Goal: Information Seeking & Learning: Compare options

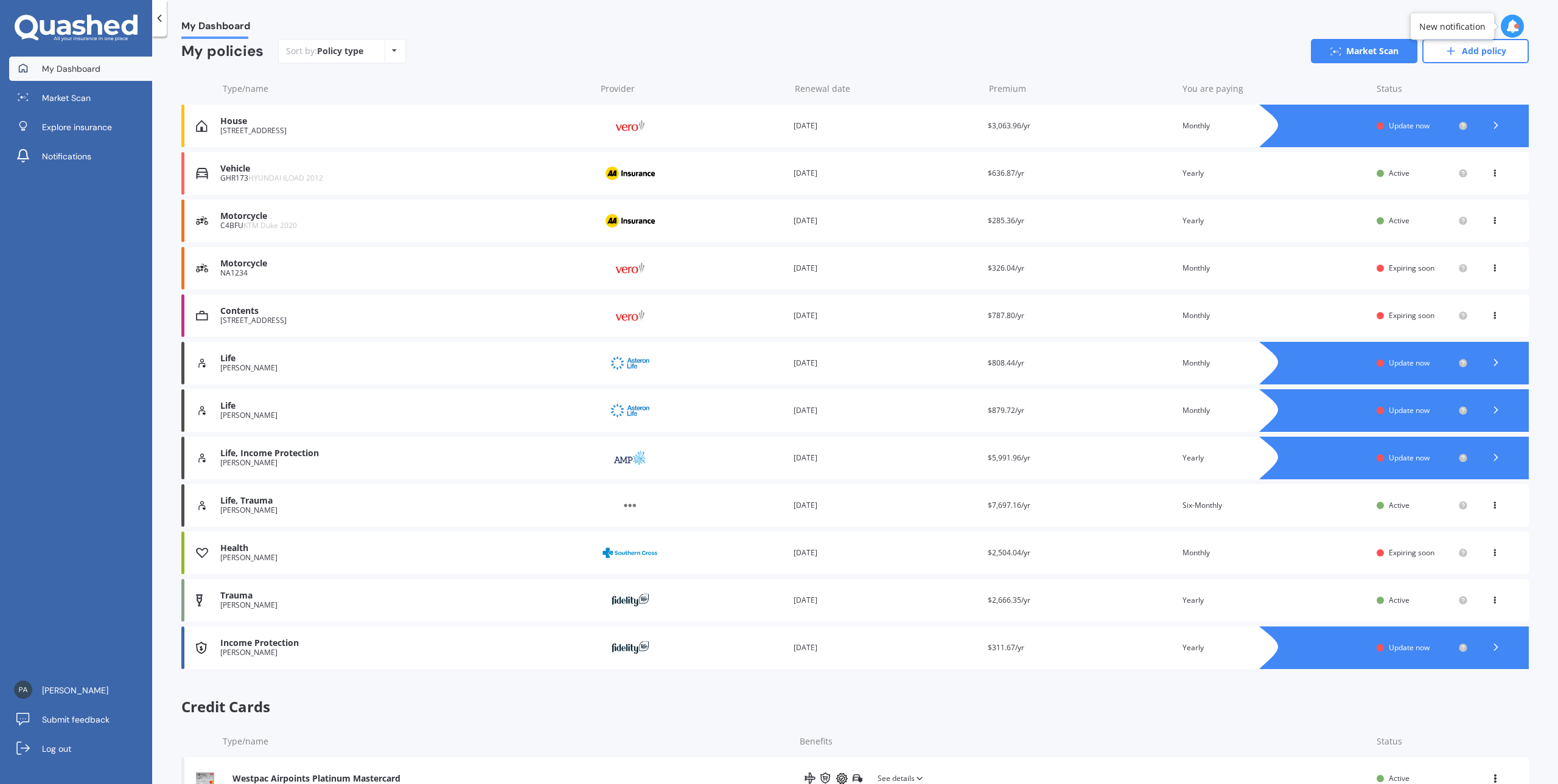
scroll to position [156, 0]
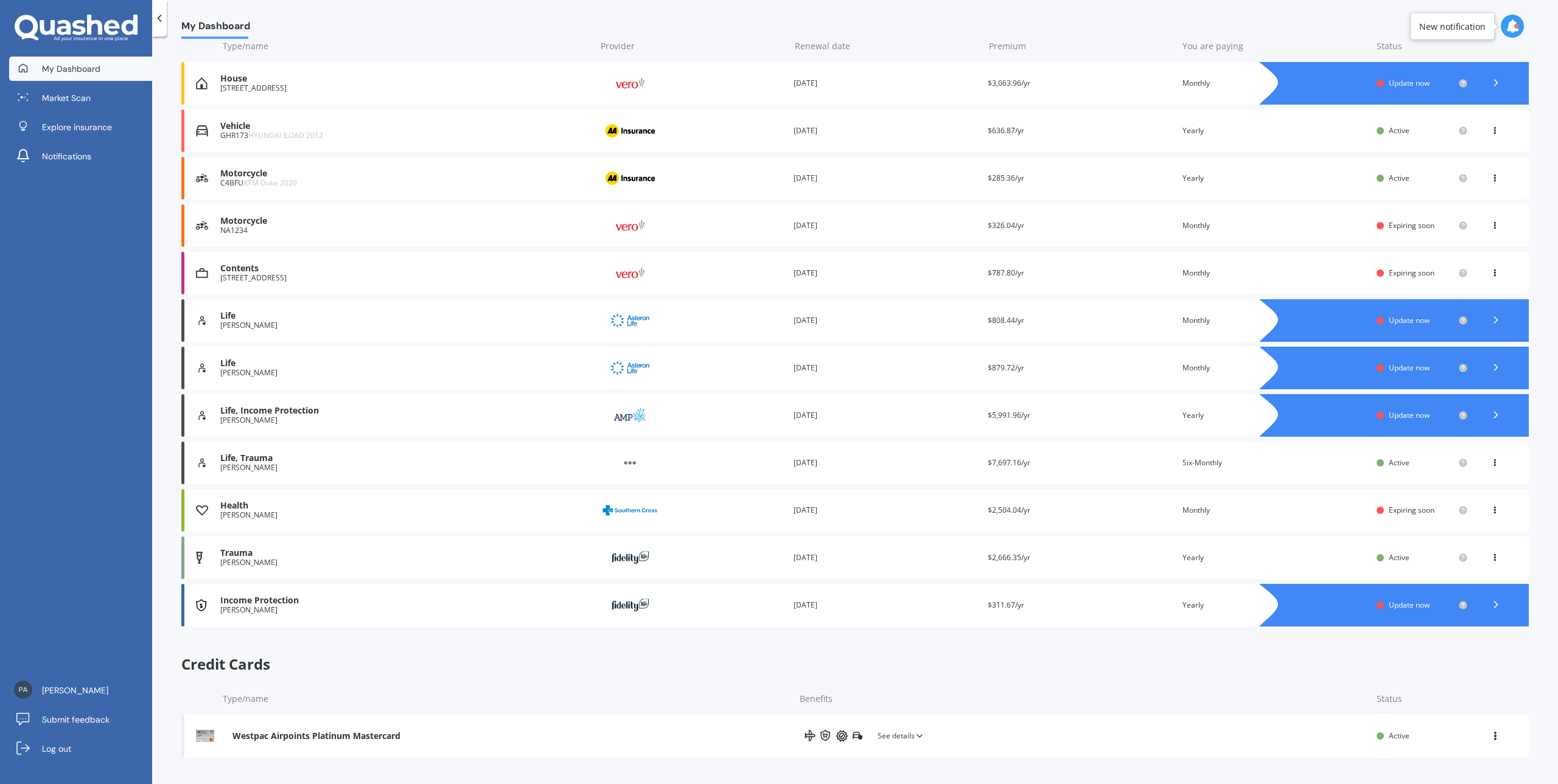
click at [1404, 322] on span "Update now" at bounding box center [1409, 321] width 41 height 11
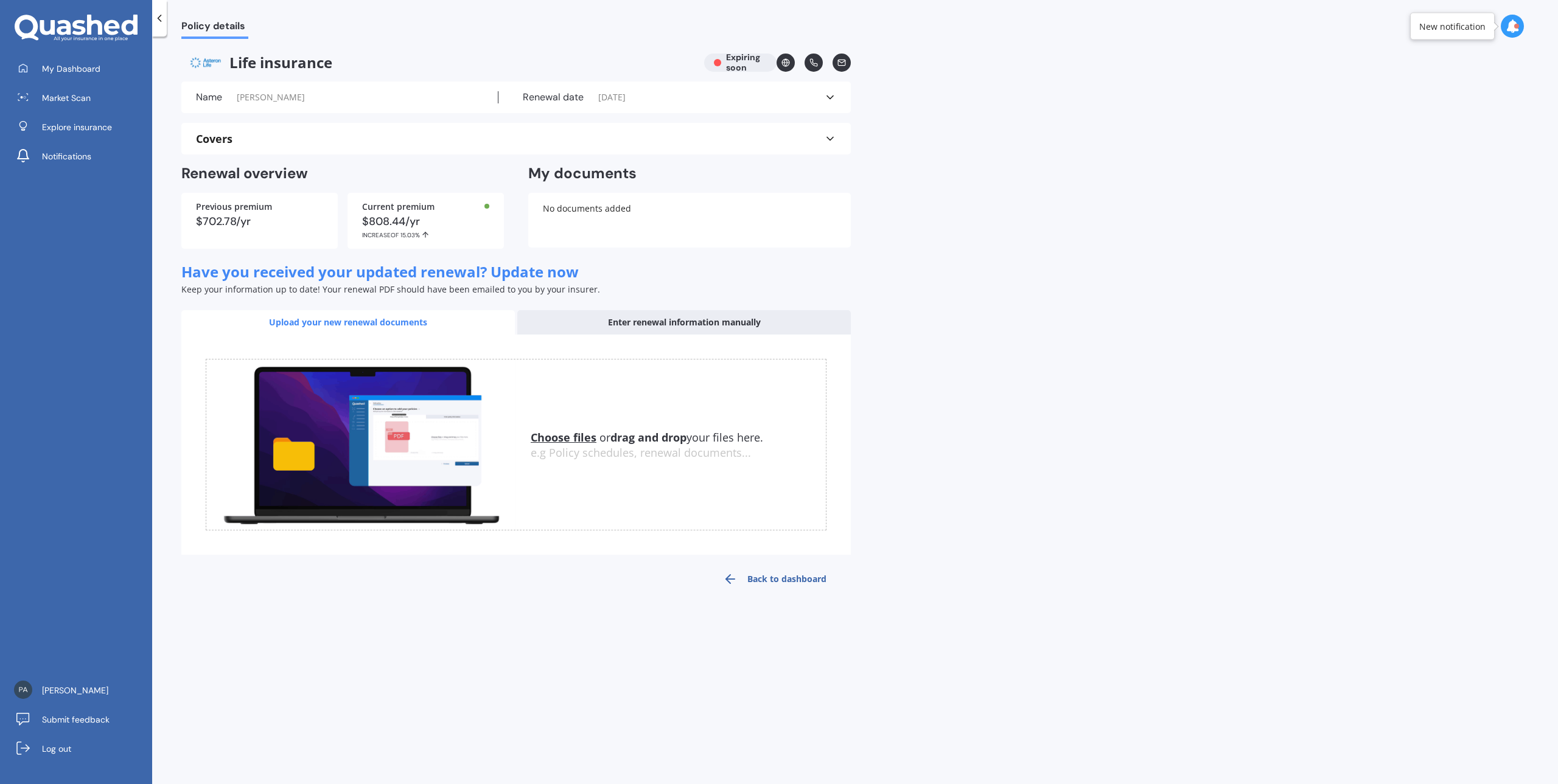
click at [706, 323] on div "Enter renewal information manually" at bounding box center [683, 322] width 333 height 24
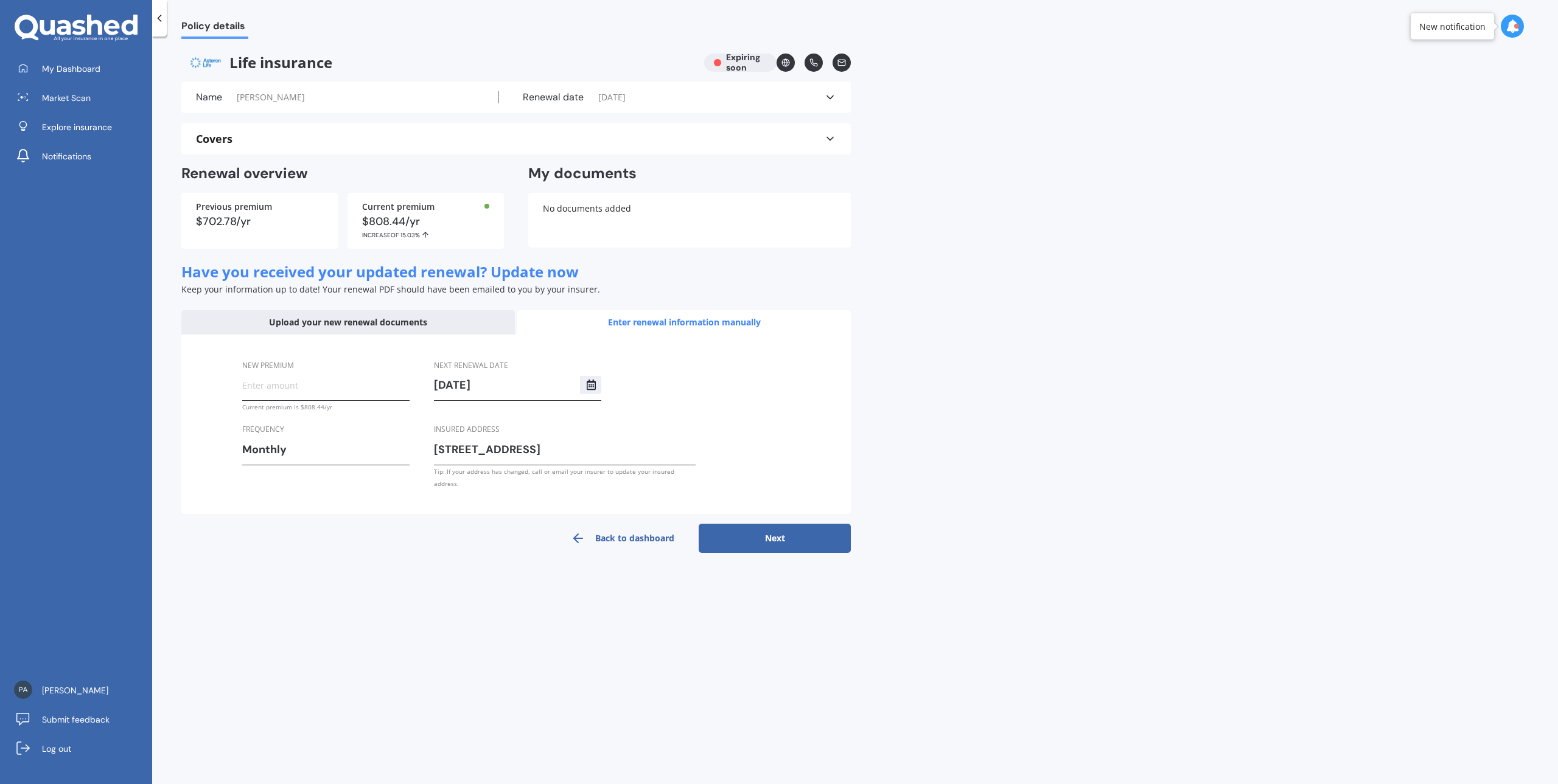
click at [297, 389] on input "New premium" at bounding box center [326, 385] width 168 height 18
type input "$76.51"
click at [754, 526] on button "Next" at bounding box center [774, 538] width 152 height 29
select select "13"
select select "09"
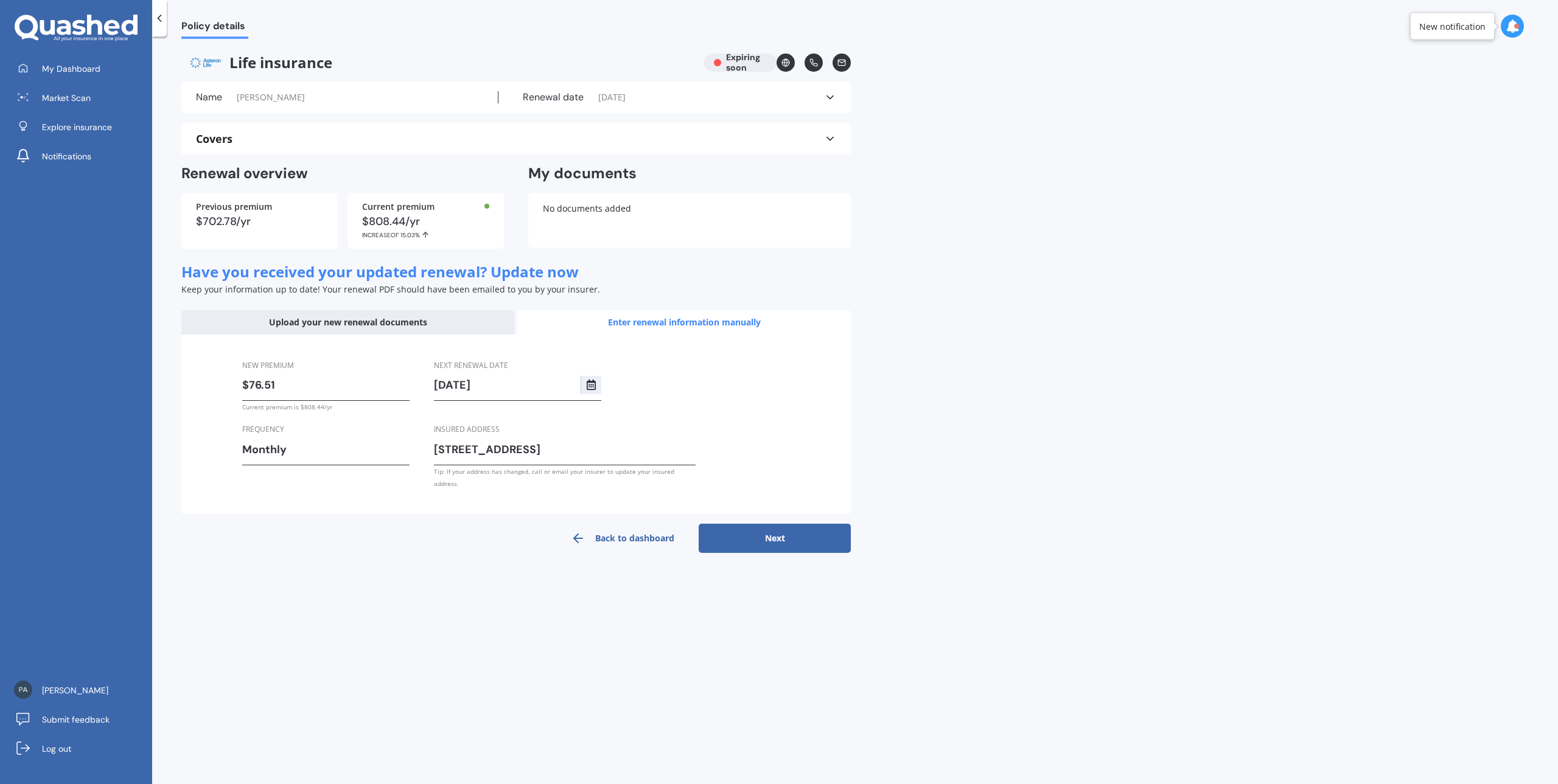
select select "2026"
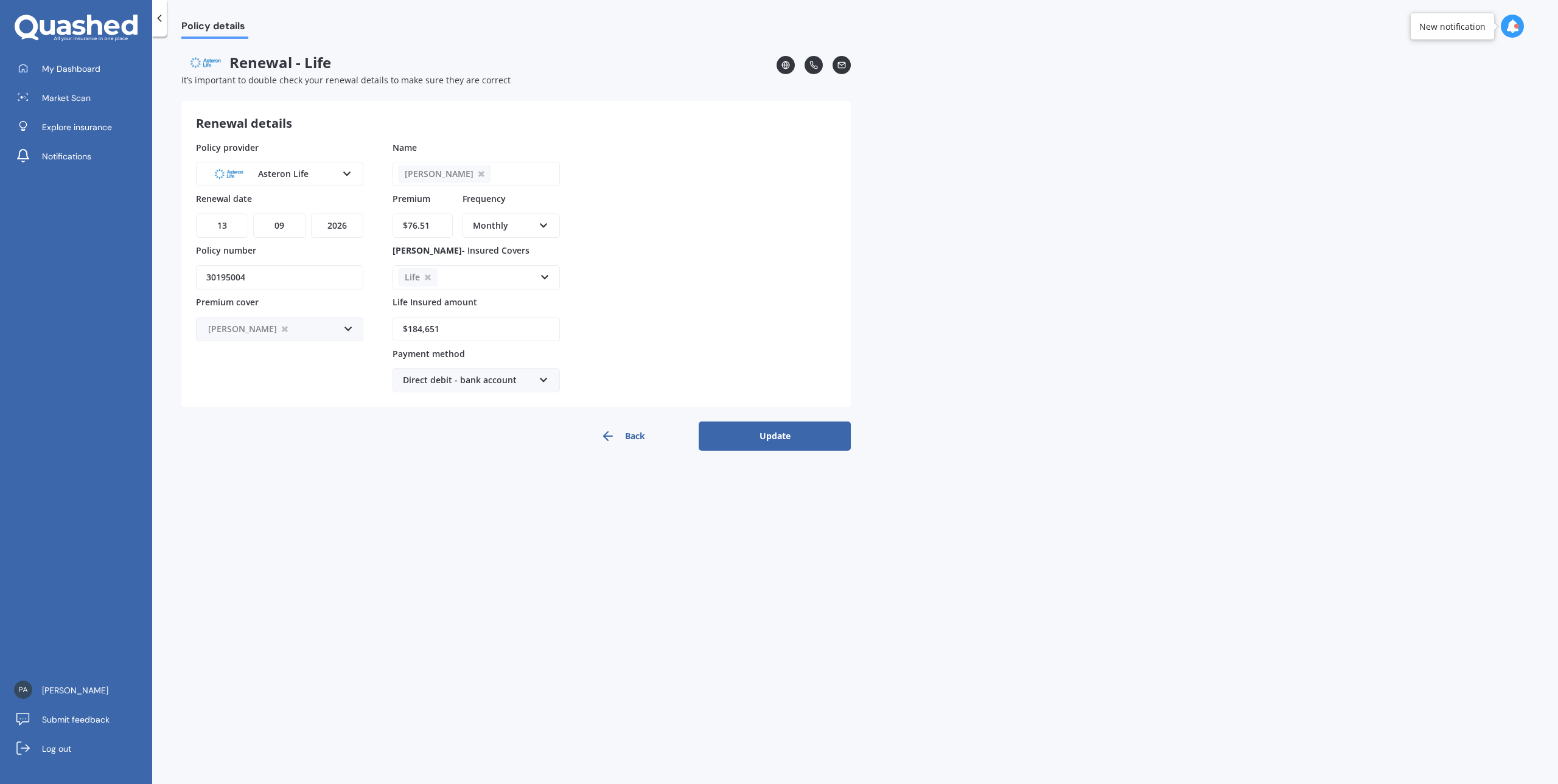
click at [775, 433] on button "Update" at bounding box center [774, 436] width 152 height 29
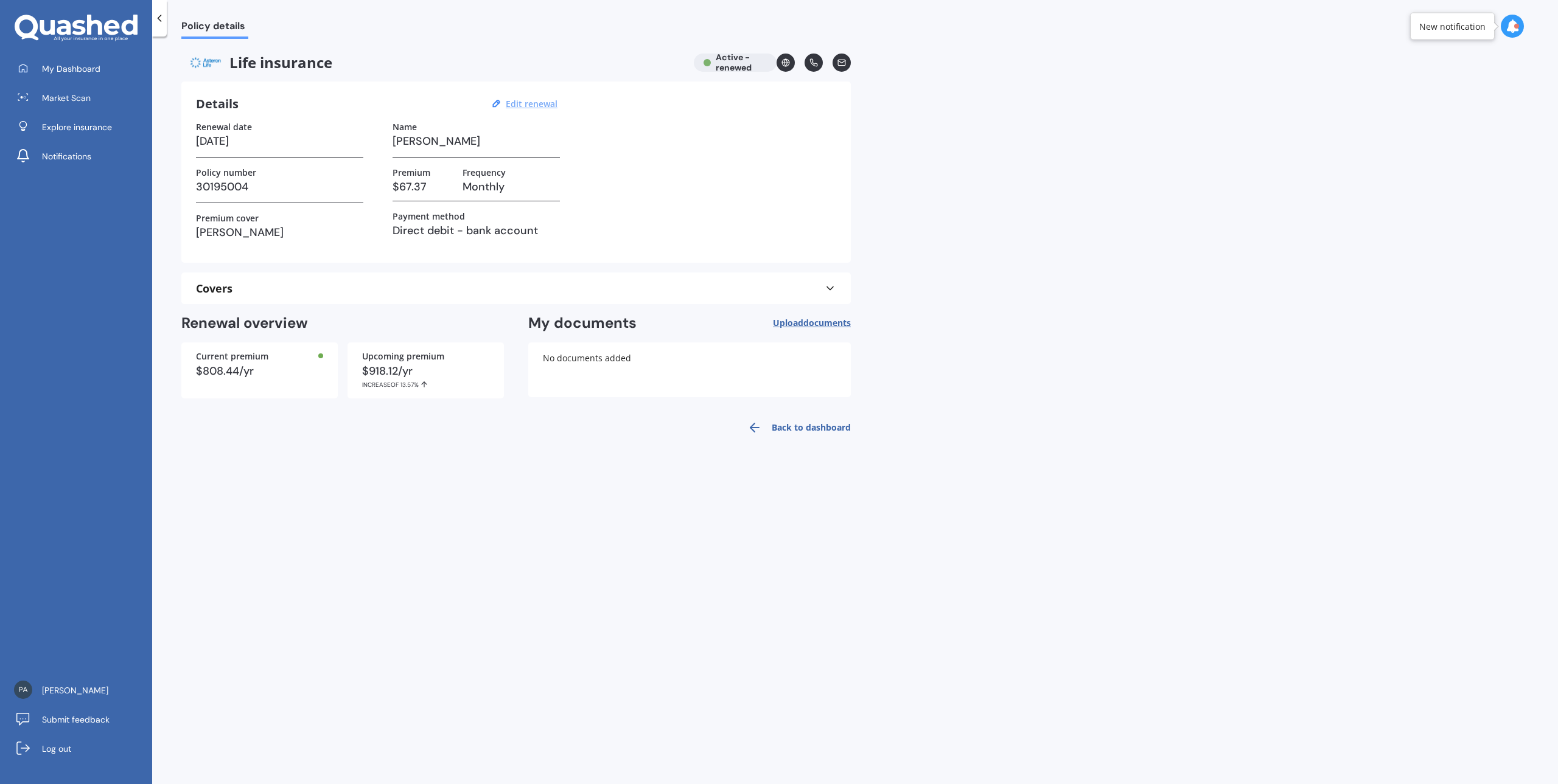
click at [538, 107] on u "Edit renewal" at bounding box center [532, 103] width 52 height 11
select select "13"
select select "09"
select select "2026"
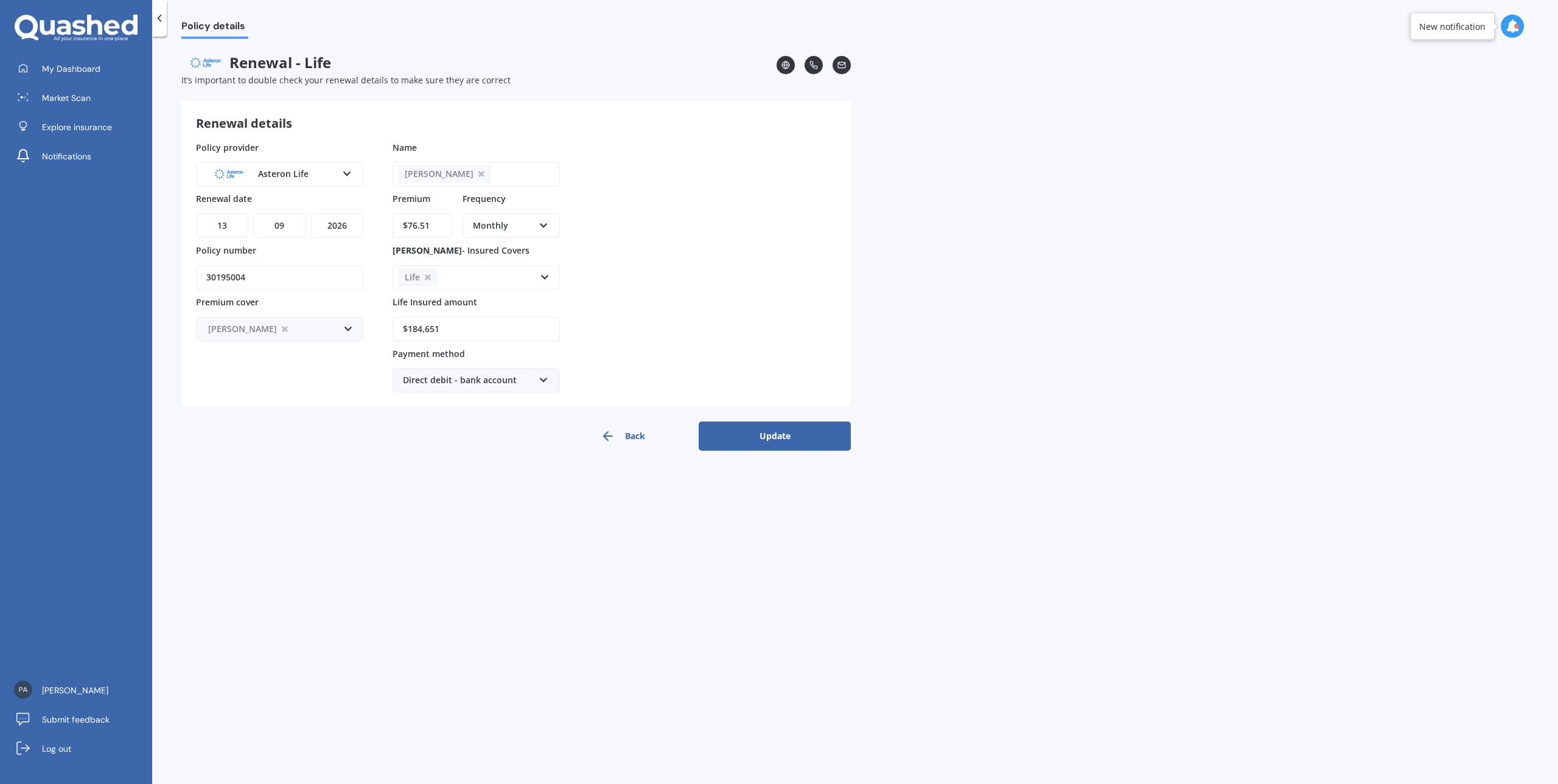
click at [462, 330] on input "$184,651" at bounding box center [476, 329] width 168 height 24
drag, startPoint x: 469, startPoint y: 328, endPoint x: 417, endPoint y: 331, distance: 52.1
click at [417, 331] on input "$184,651" at bounding box center [476, 329] width 168 height 24
type input "$189,267"
click at [775, 440] on button "Update" at bounding box center [774, 436] width 152 height 29
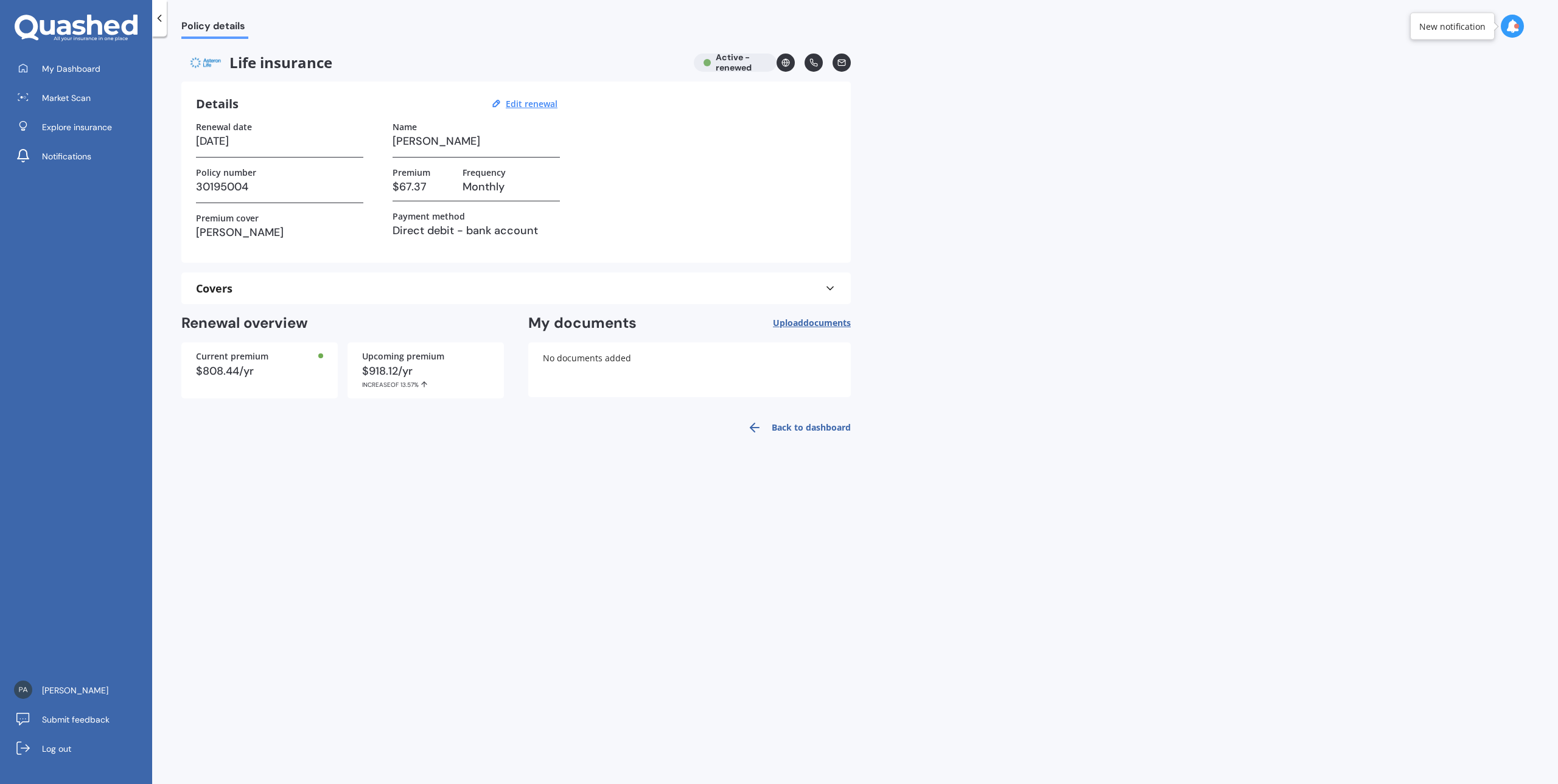
click at [805, 426] on link "Back to dashboard" at bounding box center [795, 428] width 111 height 29
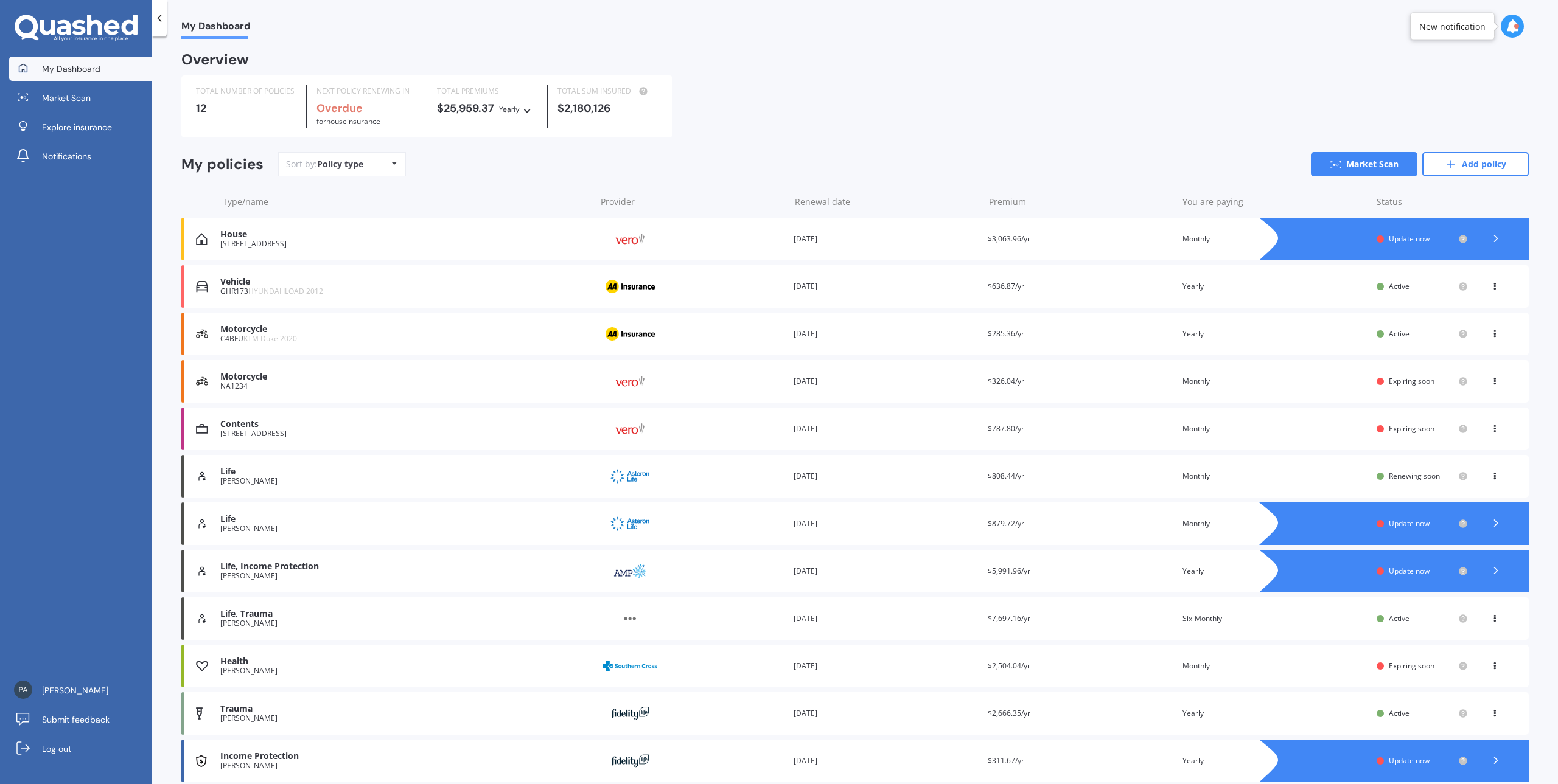
click at [1377, 522] on div at bounding box center [1381, 524] width 8 height 8
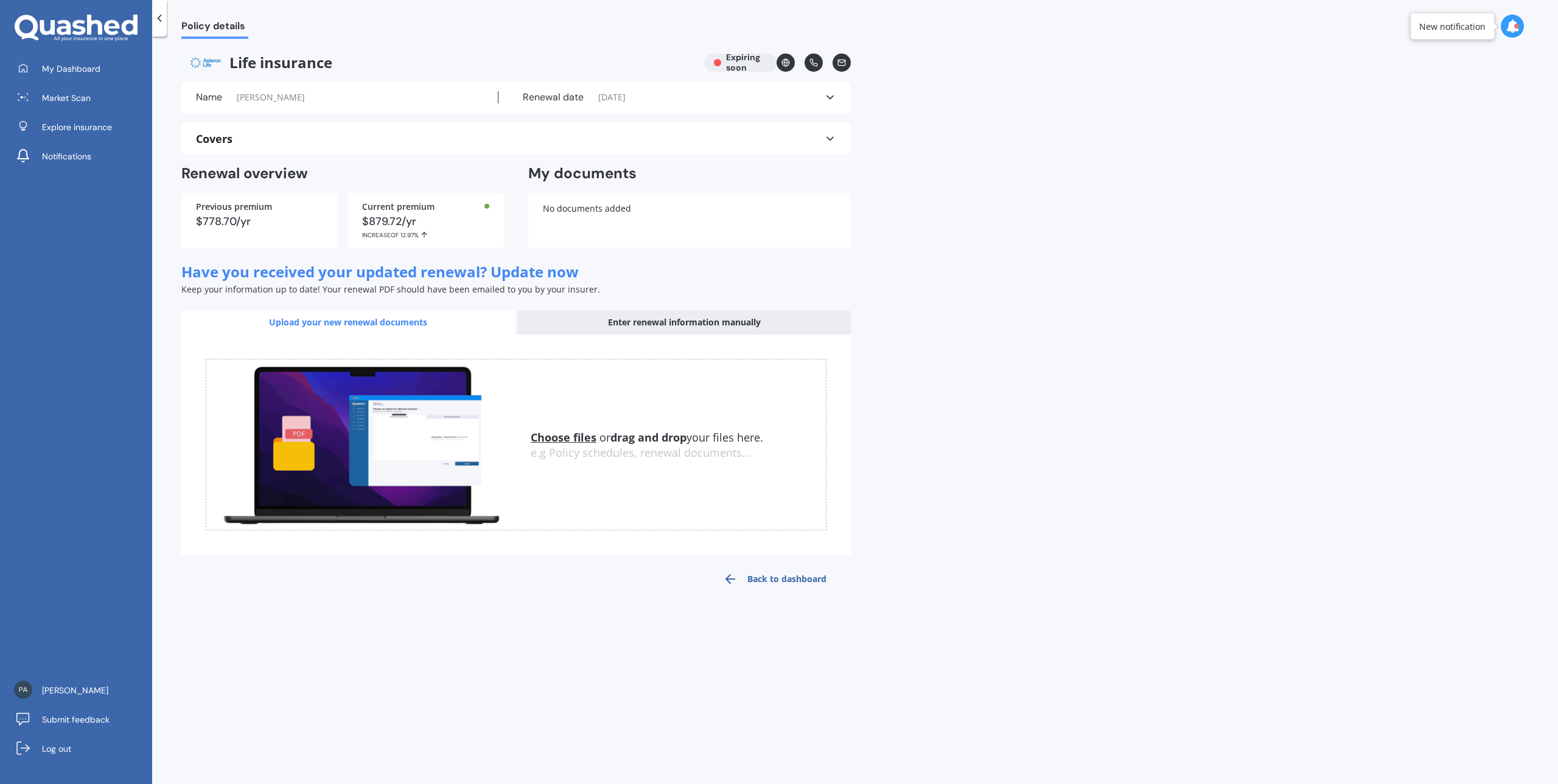
click at [696, 322] on div "Enter renewal information manually" at bounding box center [683, 322] width 333 height 24
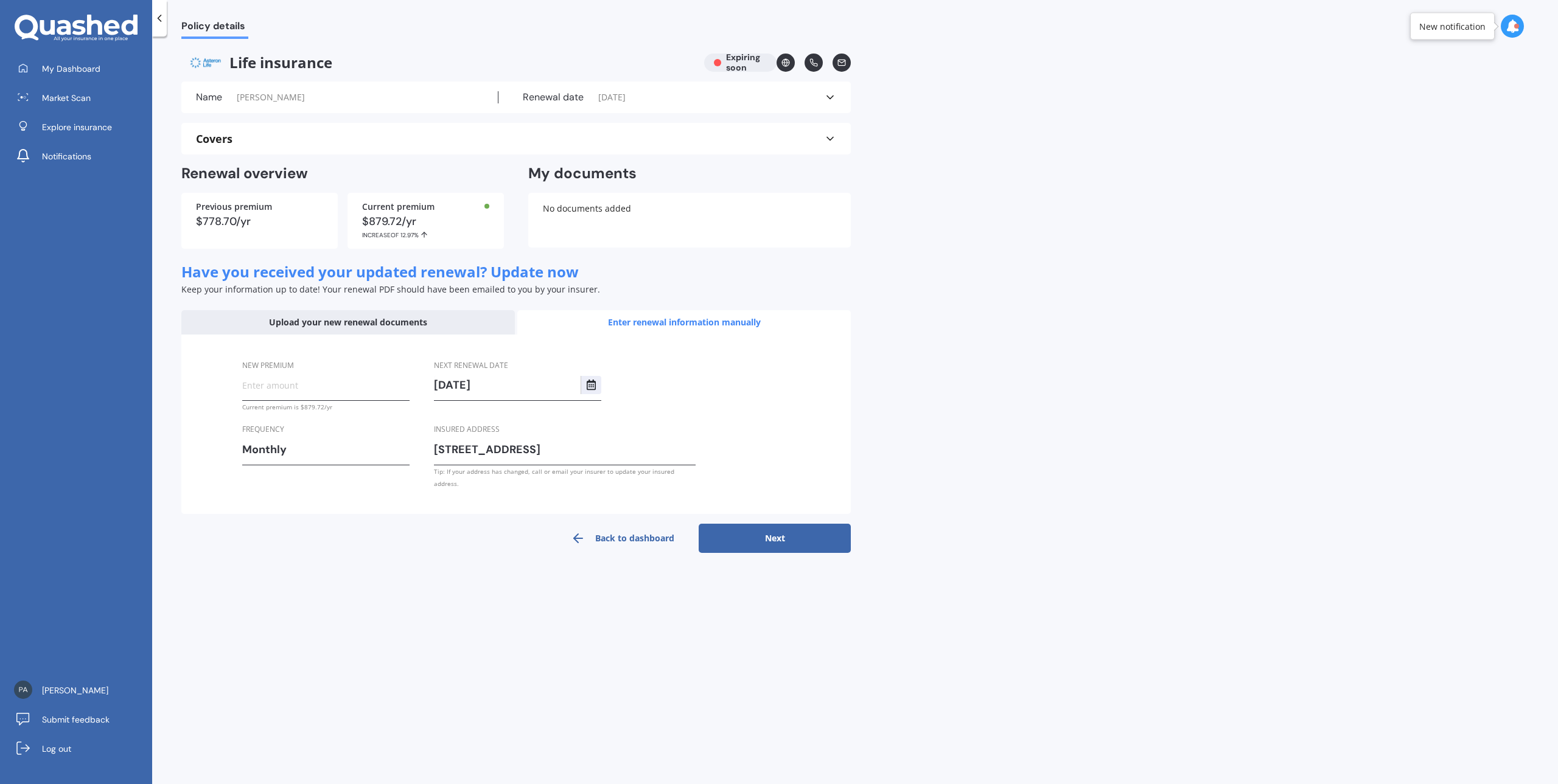
click at [336, 390] on input "New premium" at bounding box center [326, 385] width 168 height 18
type input "$82.61"
click at [772, 526] on button "Next" at bounding box center [774, 538] width 152 height 29
select select "13"
select select "09"
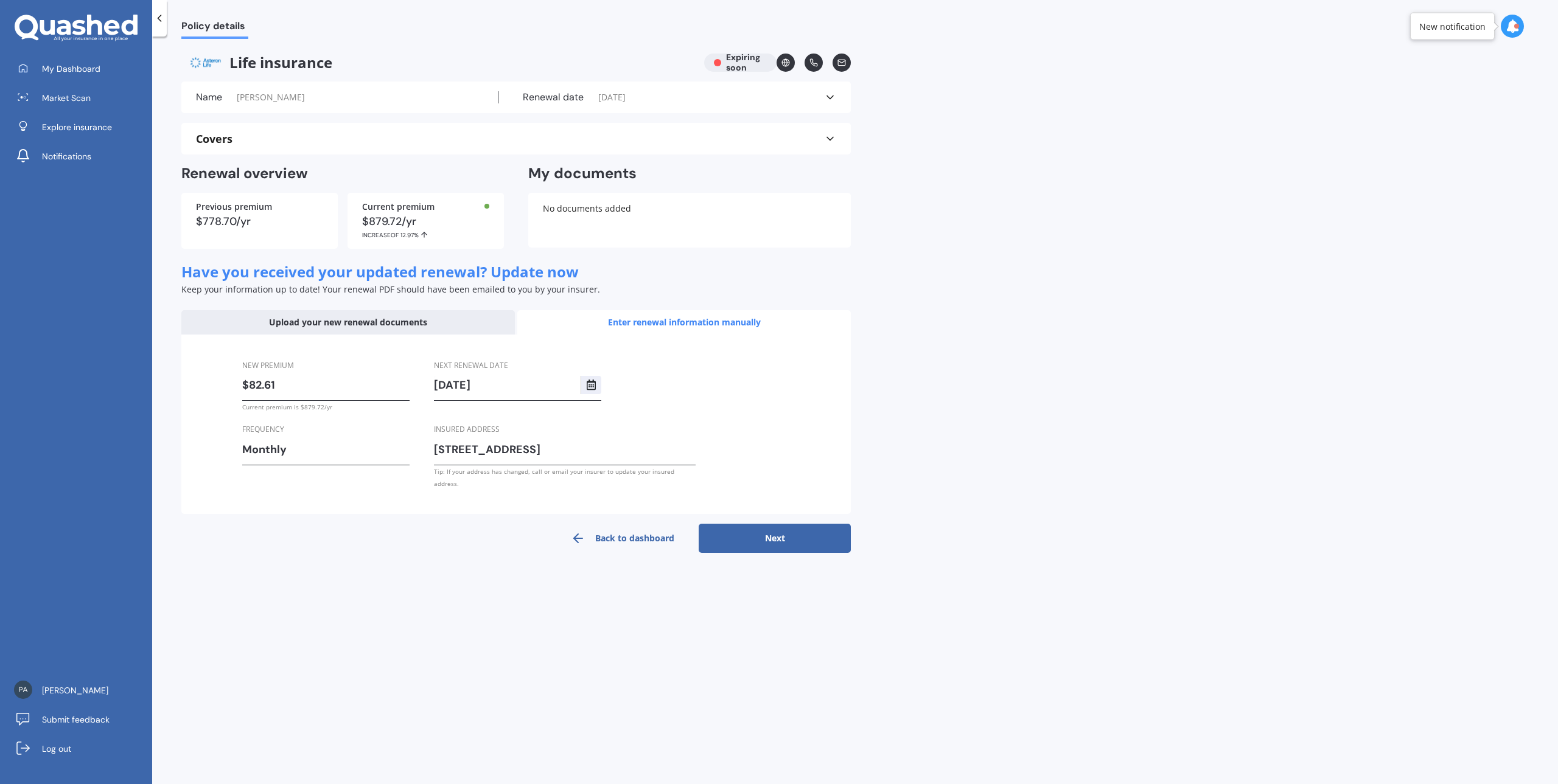
select select "2026"
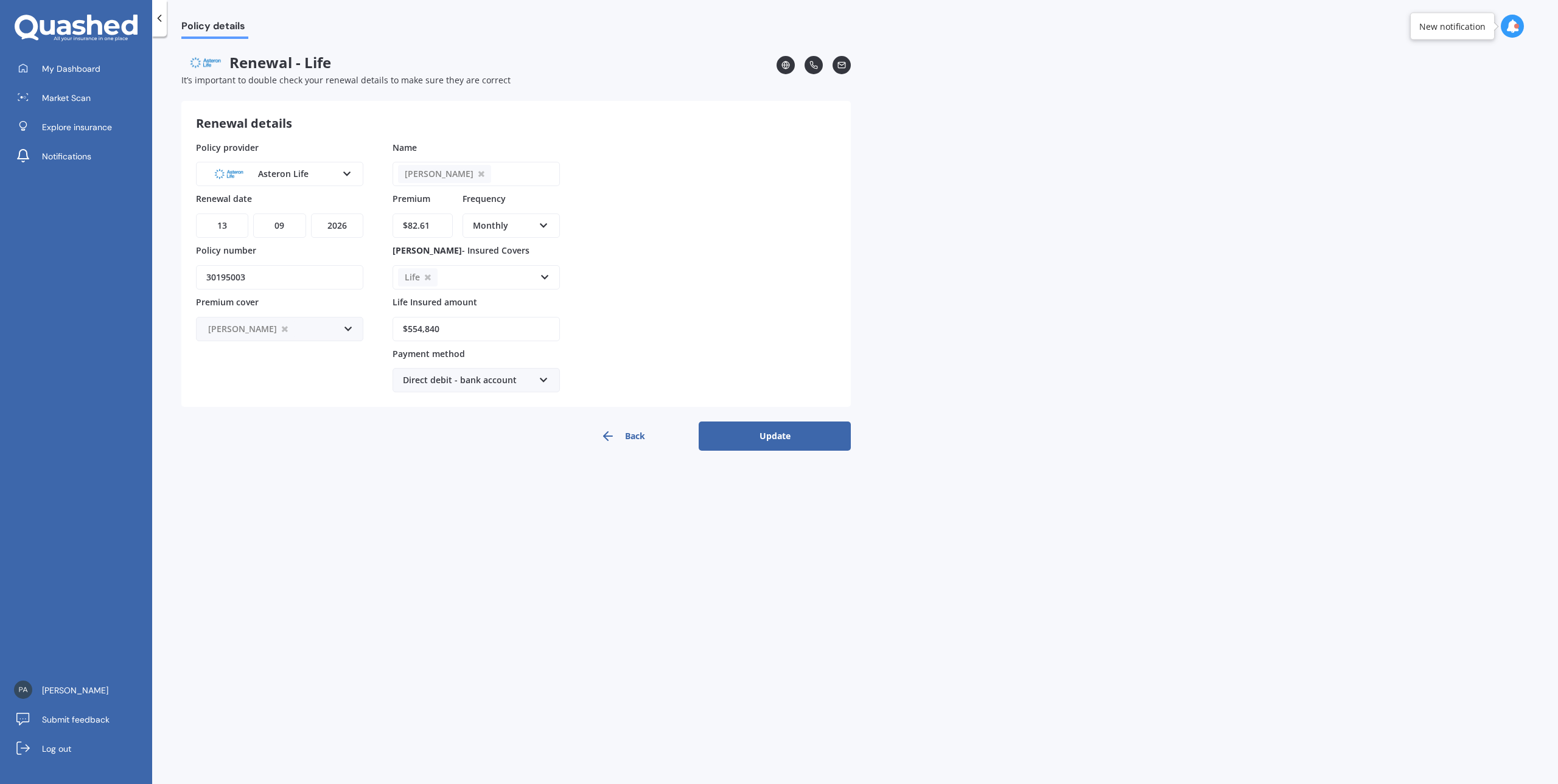
drag, startPoint x: 458, startPoint y: 325, endPoint x: 402, endPoint y: 326, distance: 56.0
click at [402, 326] on input "$554,840" at bounding box center [476, 329] width 168 height 24
type input "$568,711"
click at [812, 443] on button "Update" at bounding box center [774, 436] width 152 height 29
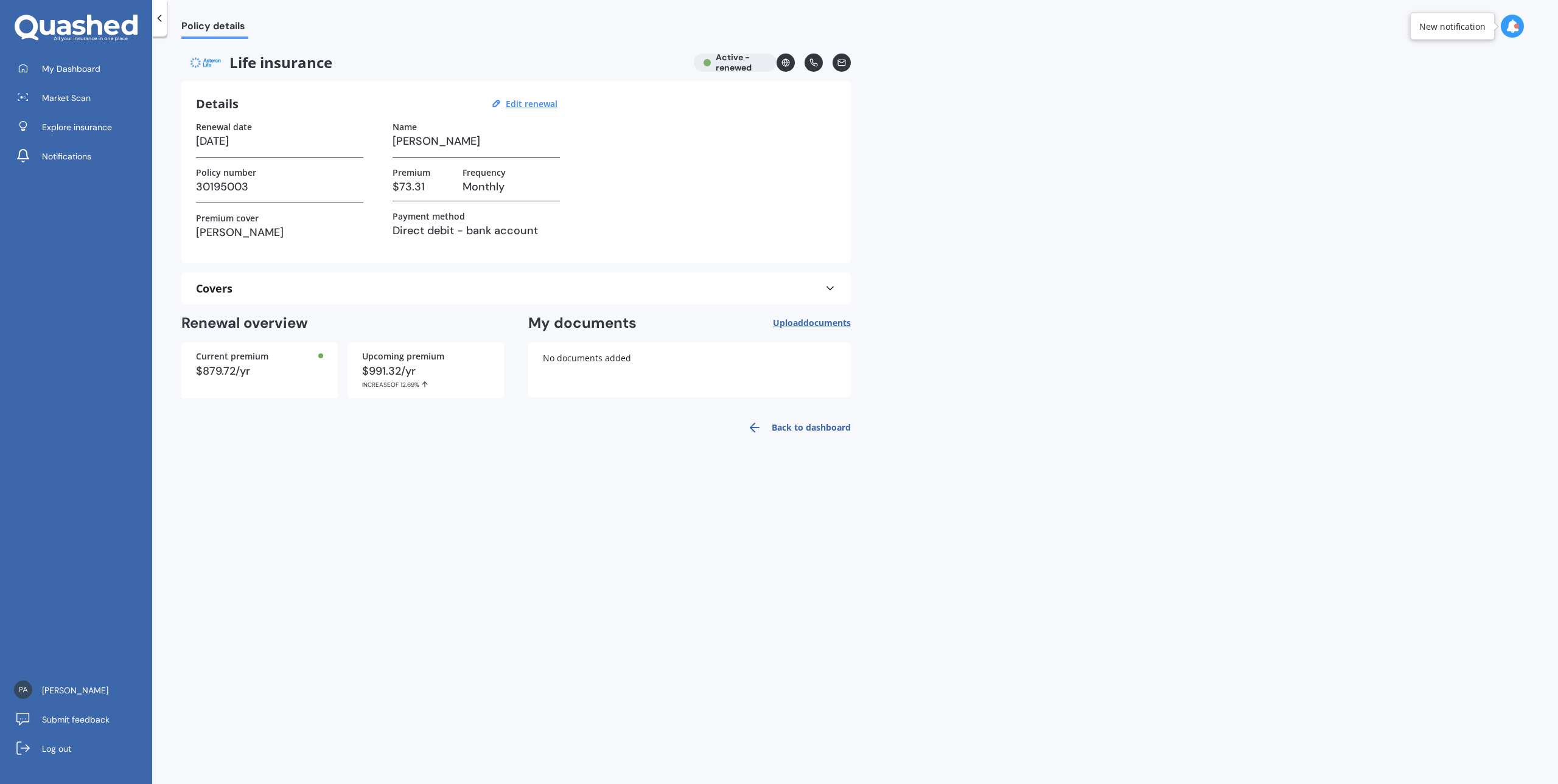
click at [809, 429] on link "Back to dashboard" at bounding box center [795, 428] width 111 height 29
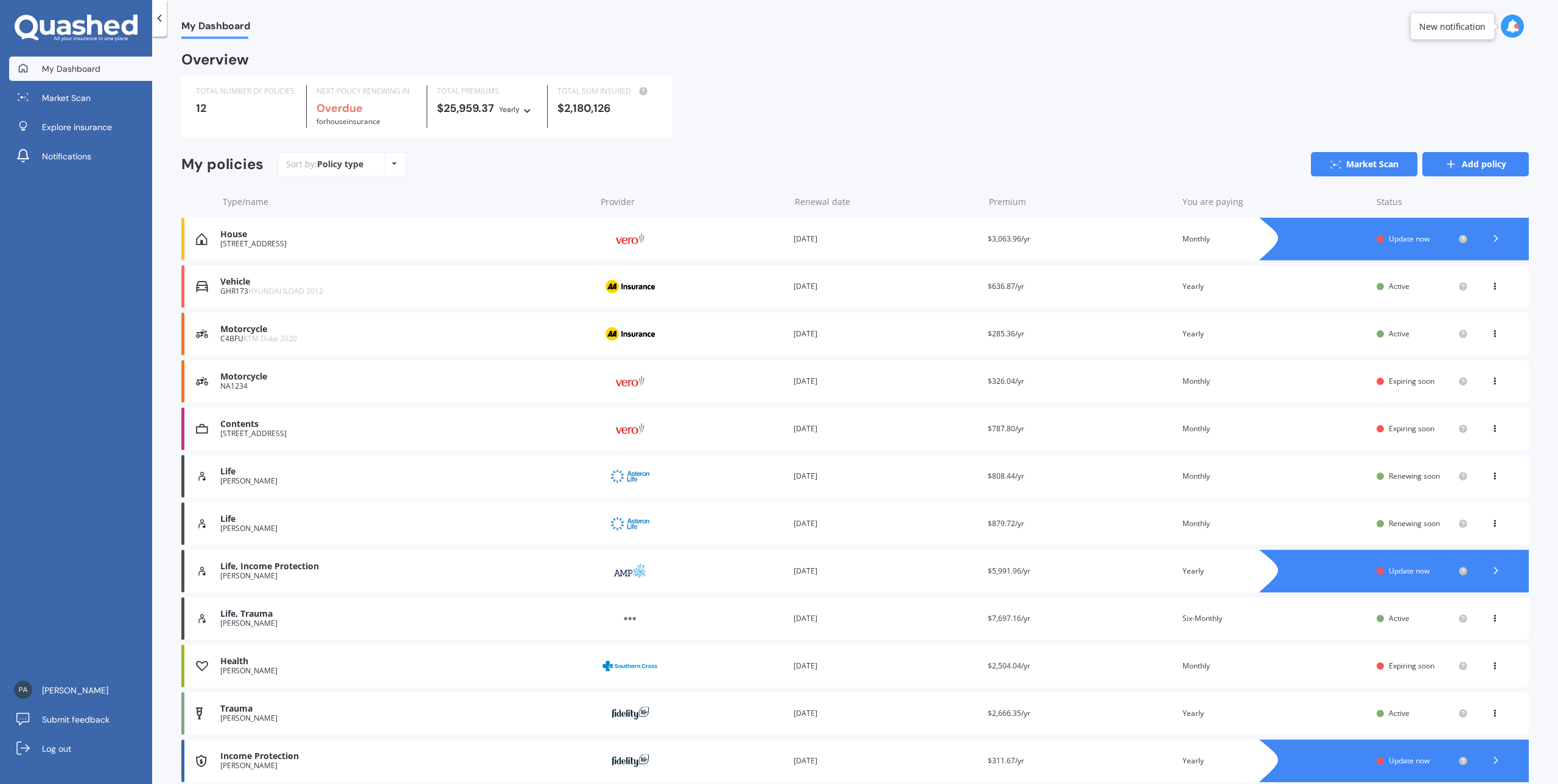
click at [1457, 165] on link "Add policy" at bounding box center [1475, 165] width 106 height 24
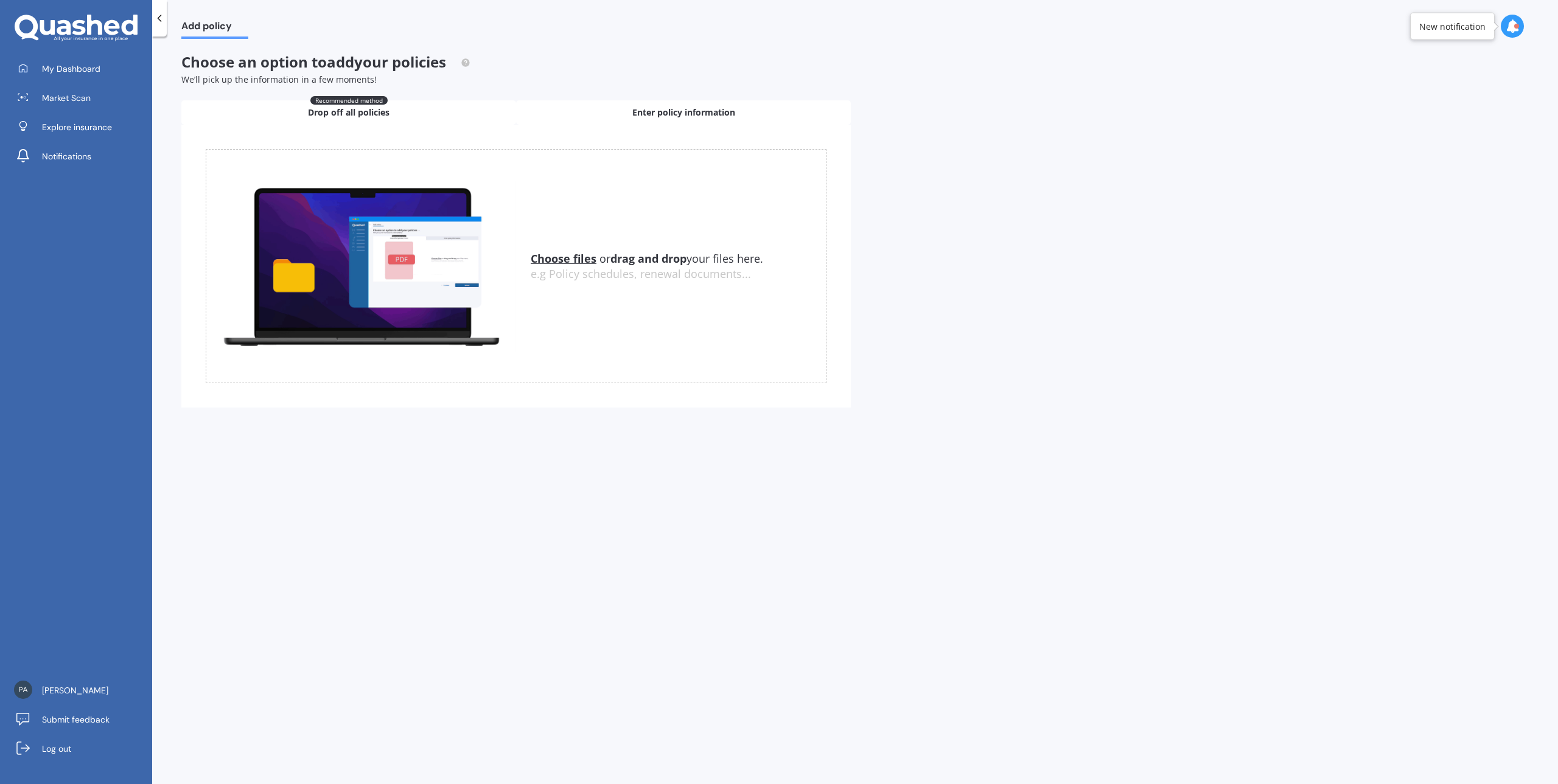
click at [697, 113] on span "Enter policy information" at bounding box center [684, 113] width 103 height 12
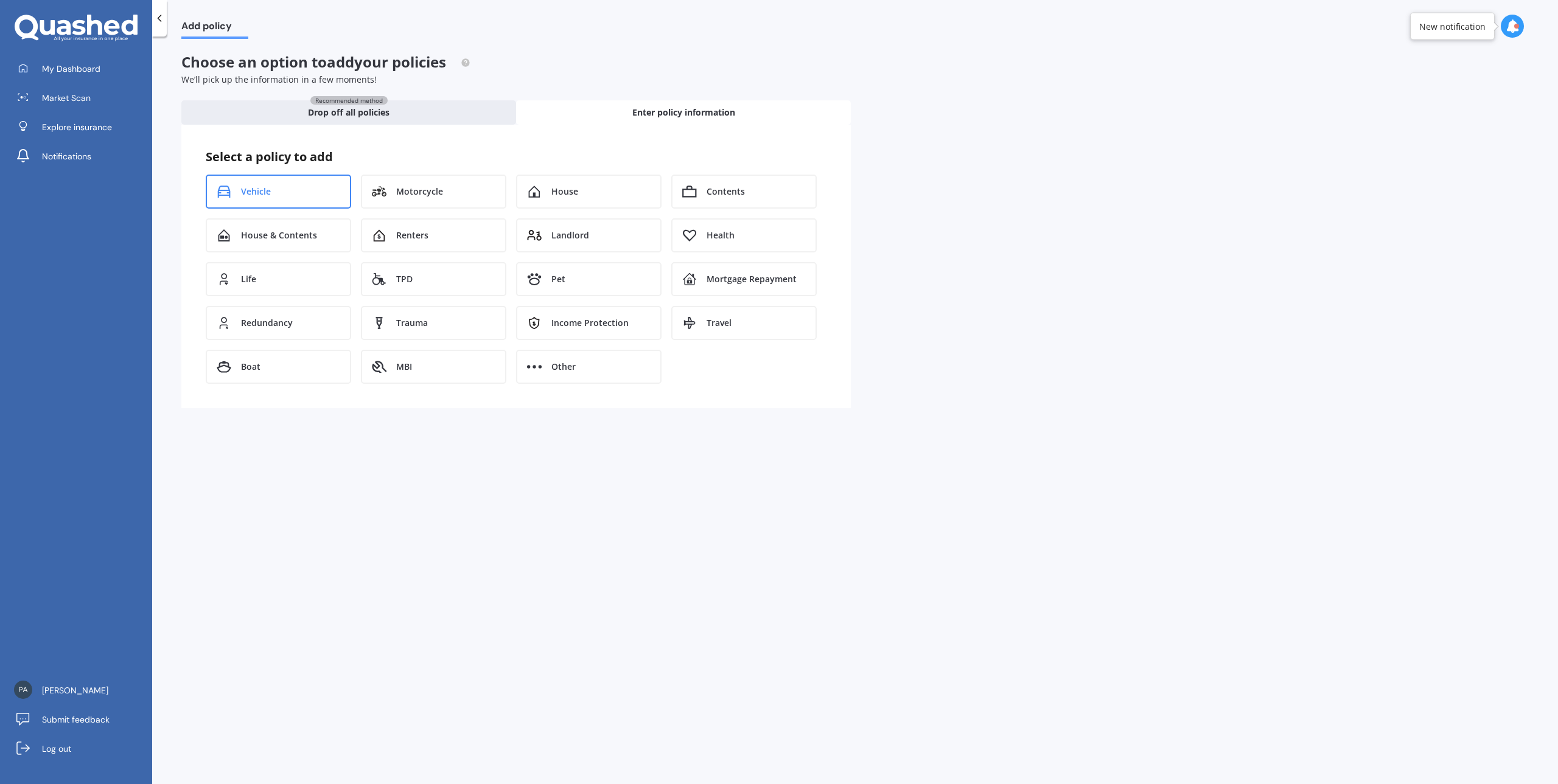
click at [250, 194] on span "Vehicle" at bounding box center [256, 191] width 30 height 12
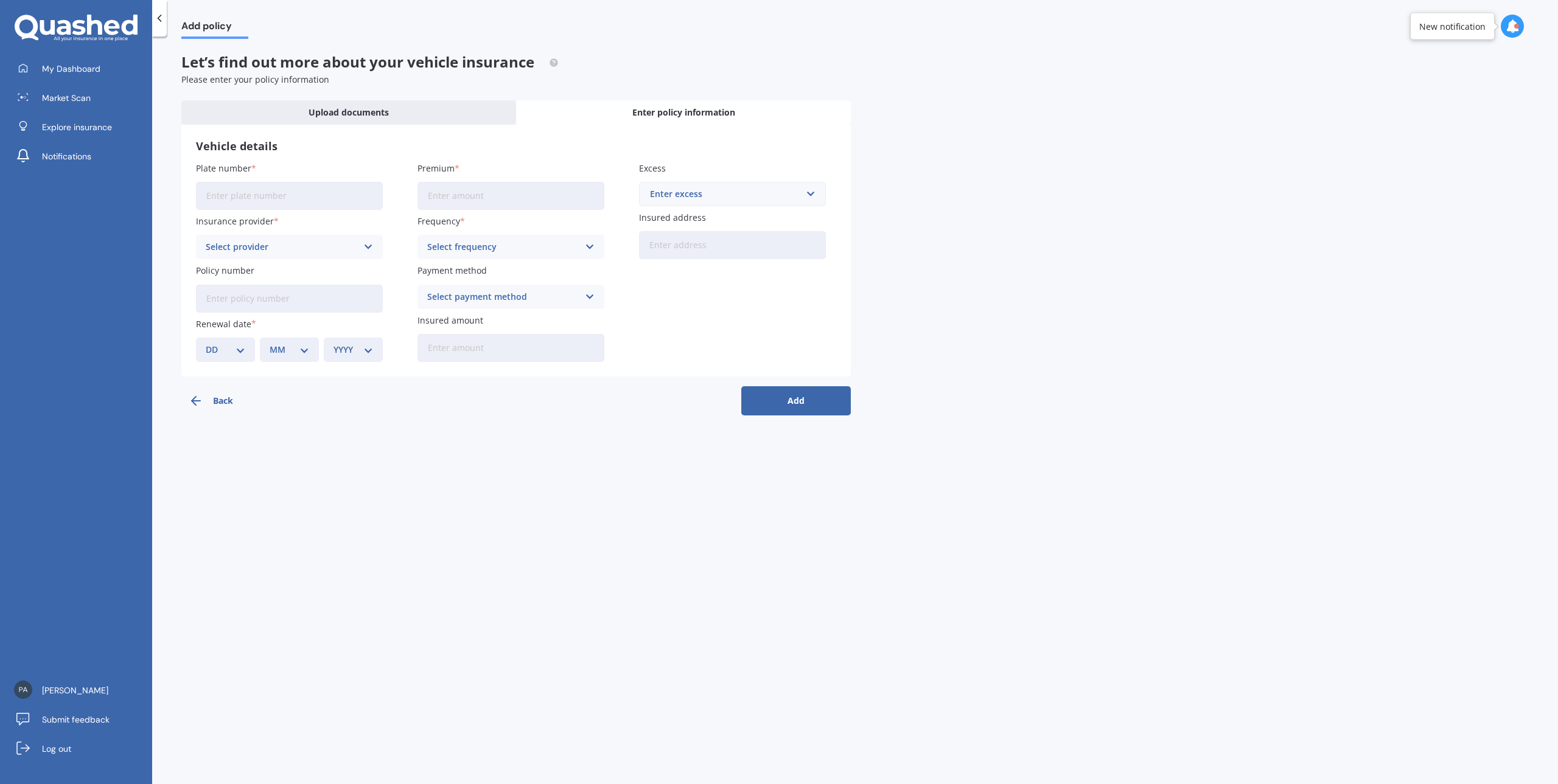
click at [250, 194] on input "Plate number" at bounding box center [290, 196] width 187 height 28
type input "QSQ12"
click at [491, 191] on input "Premium" at bounding box center [511, 196] width 187 height 28
type input "$1,530.24"
click at [369, 247] on icon at bounding box center [368, 247] width 11 height 13
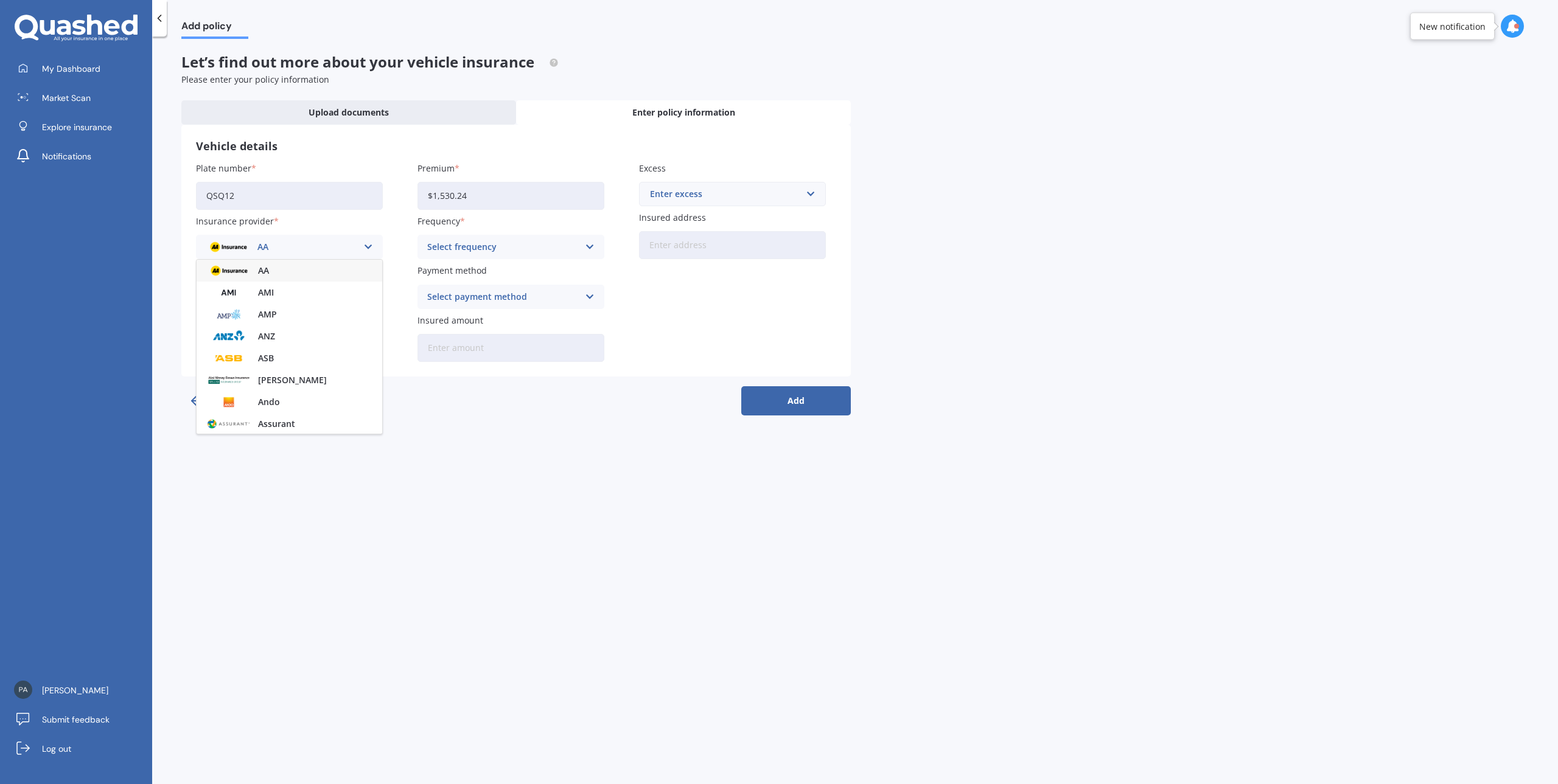
click at [267, 272] on span "AA" at bounding box center [263, 270] width 11 height 8
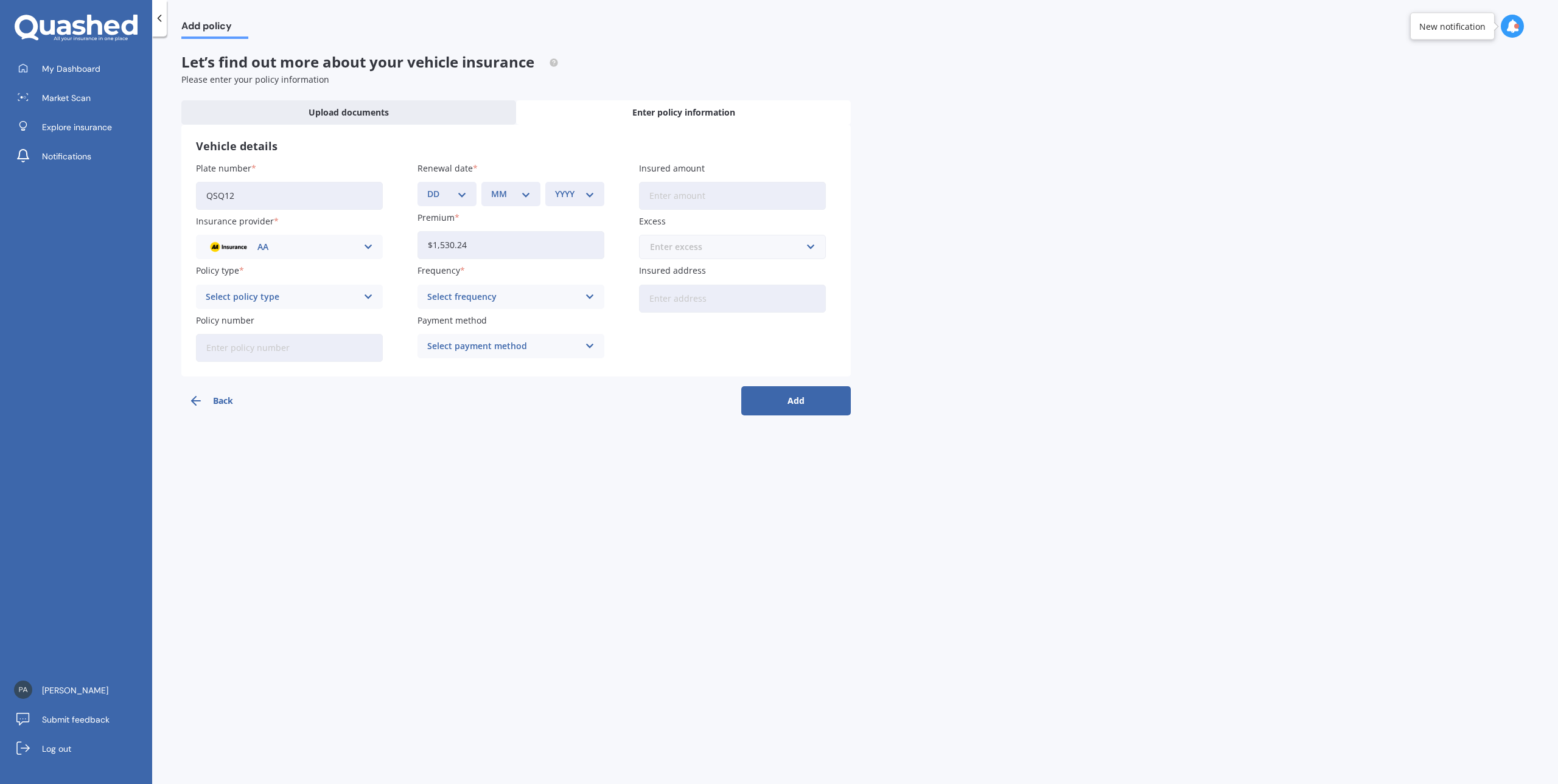
click at [810, 247] on input "text" at bounding box center [728, 247] width 176 height 23
click at [661, 313] on span "$500" at bounding box center [659, 315] width 19 height 8
click at [369, 295] on icon at bounding box center [368, 296] width 11 height 13
click at [267, 322] on span "Comprehensive" at bounding box center [238, 320] width 64 height 8
click at [591, 297] on icon at bounding box center [591, 296] width 11 height 13
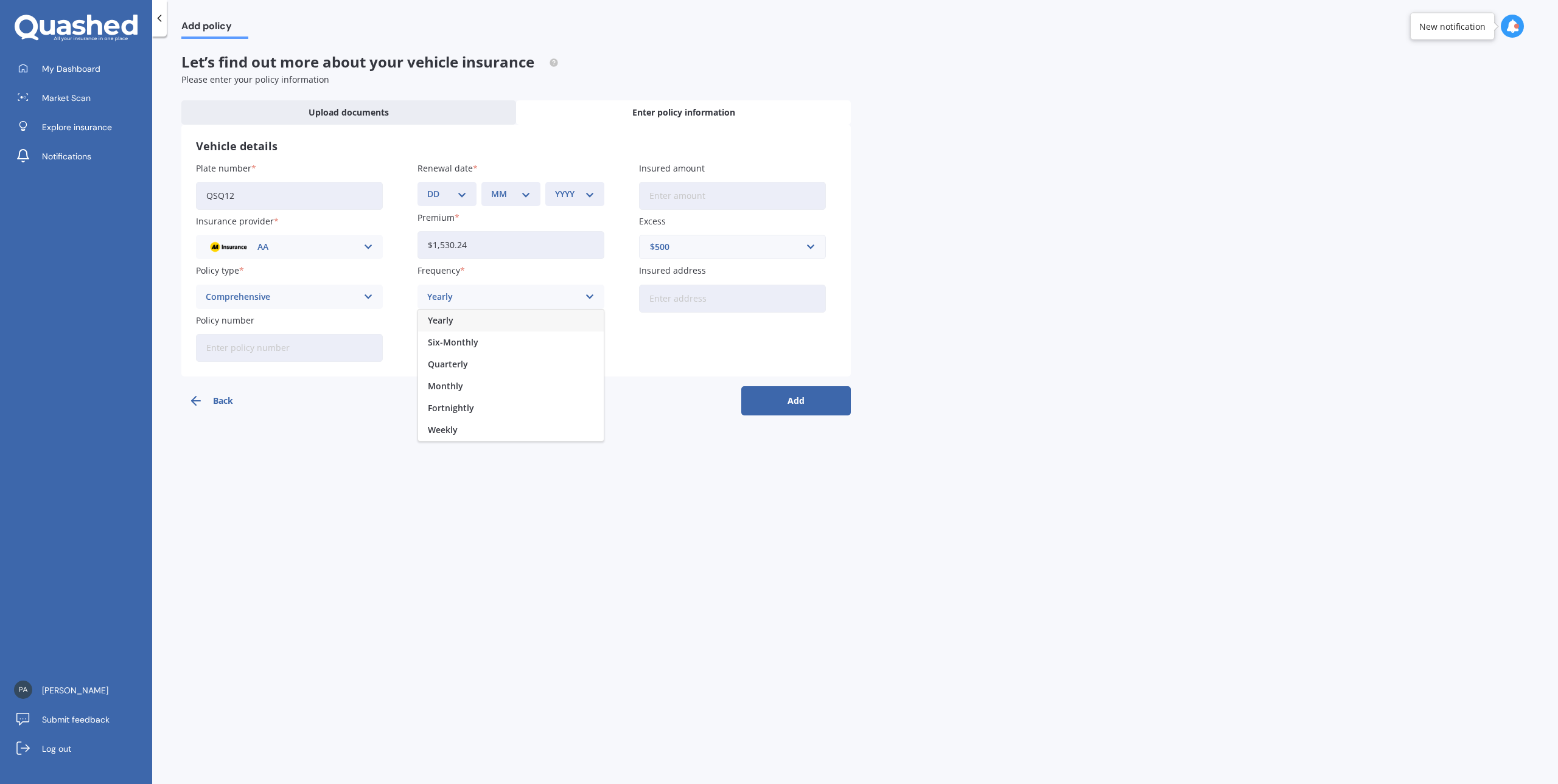
click at [462, 322] on div "Yearly" at bounding box center [511, 320] width 185 height 22
click at [702, 305] on input "Insured address" at bounding box center [732, 299] width 187 height 28
type input "[STREET_ADDRESS]"
click at [532, 347] on div "Select payment method" at bounding box center [503, 345] width 152 height 13
click at [515, 390] on span "Direct debit - credit/debit card" at bounding box center [492, 391] width 127 height 8
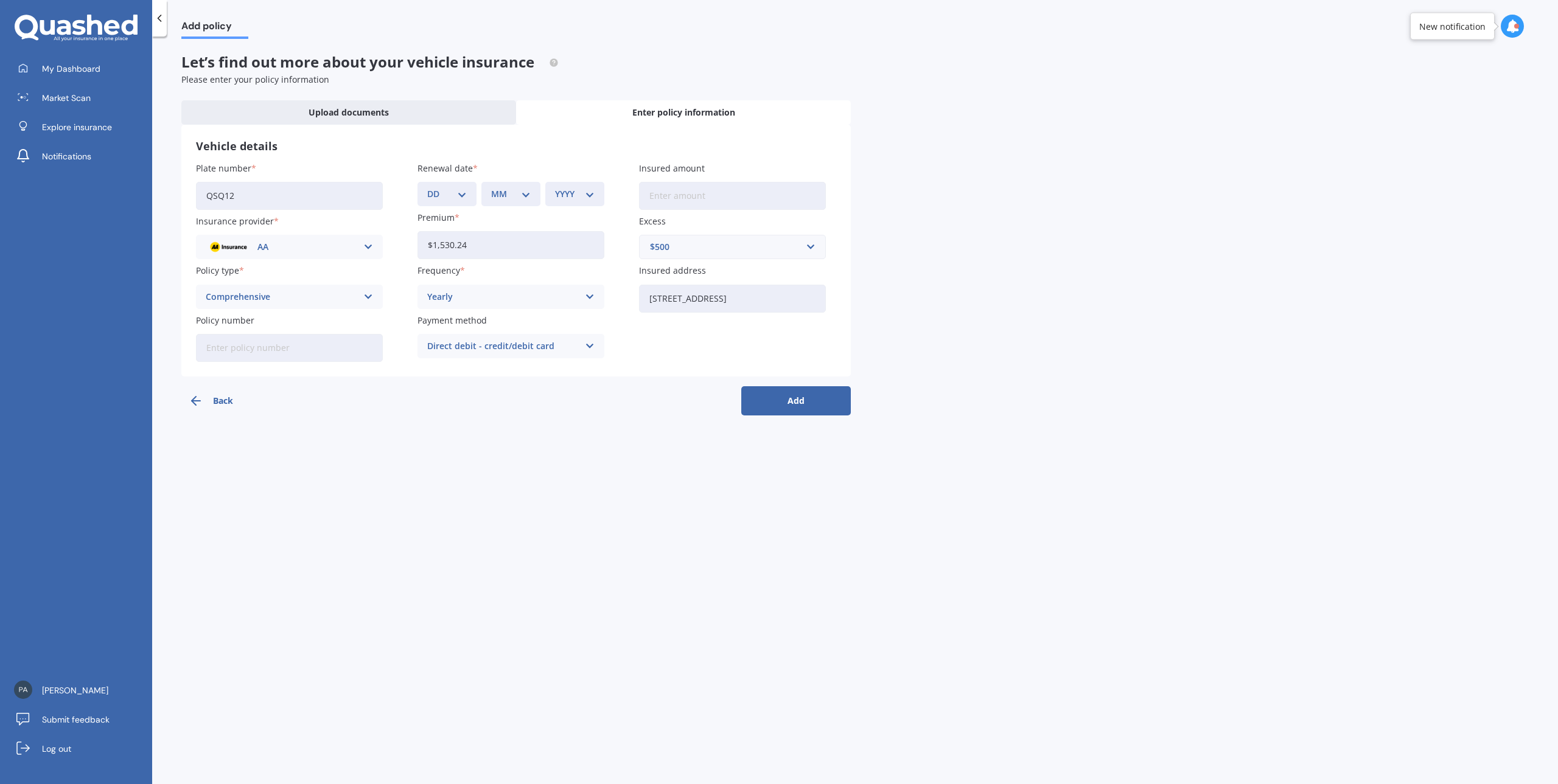
click at [800, 403] on button "Add" at bounding box center [796, 401] width 110 height 29
click at [467, 192] on select "DD 01 02 03 04 05 06 07 08 09 10 11 12 13 14 15 16 17 18 19 20 21 22 23 24 25 2…" at bounding box center [454, 194] width 34 height 13
select select "16"
click at [437, 188] on select "DD 01 02 03 04 05 06 07 08 09 10 11 12 13 14 15 16 17 18 19 20 21 22 23 24 25 2…" at bounding box center [454, 194] width 34 height 13
click at [527, 191] on select "MM 01 02 03 04 05 06 07 08 09 10 11 12" at bounding box center [513, 194] width 34 height 13
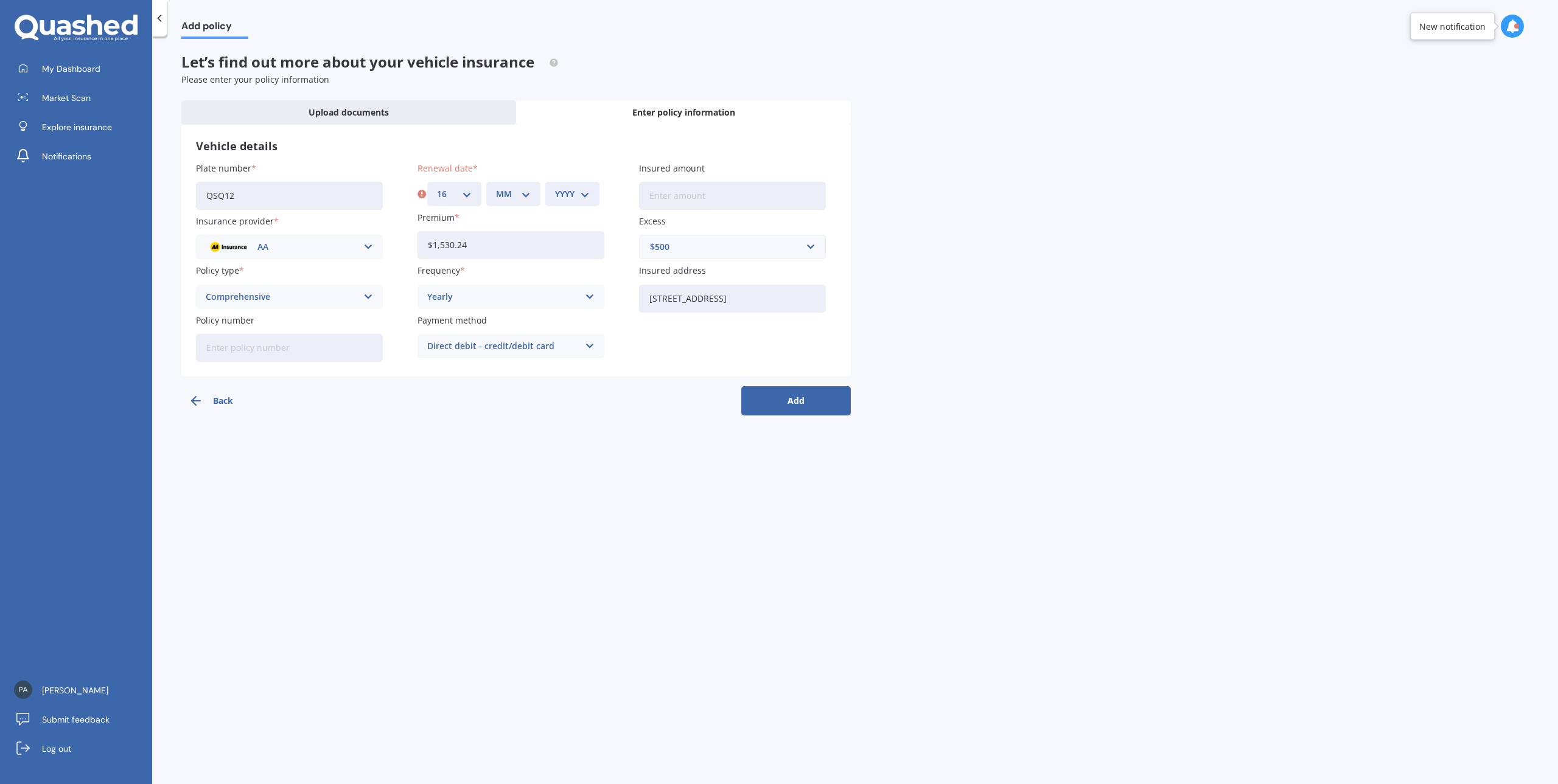
select select "06"
click at [496, 188] on select "MM 01 02 03 04 05 06 07 08 09 10 11 12" at bounding box center [513, 194] width 34 height 13
click at [588, 194] on select "YYYY 2027 2026 2025 2024 2023 2022 2021 2020 2019 2018 2017 2016 2015 2014 2013…" at bounding box center [572, 194] width 34 height 13
select select "2026"
click at [555, 188] on select "YYYY 2027 2026 2025 2024 2023 2022 2021 2020 2019 2018 2017 2016 2015 2014 2013…" at bounding box center [572, 194] width 34 height 13
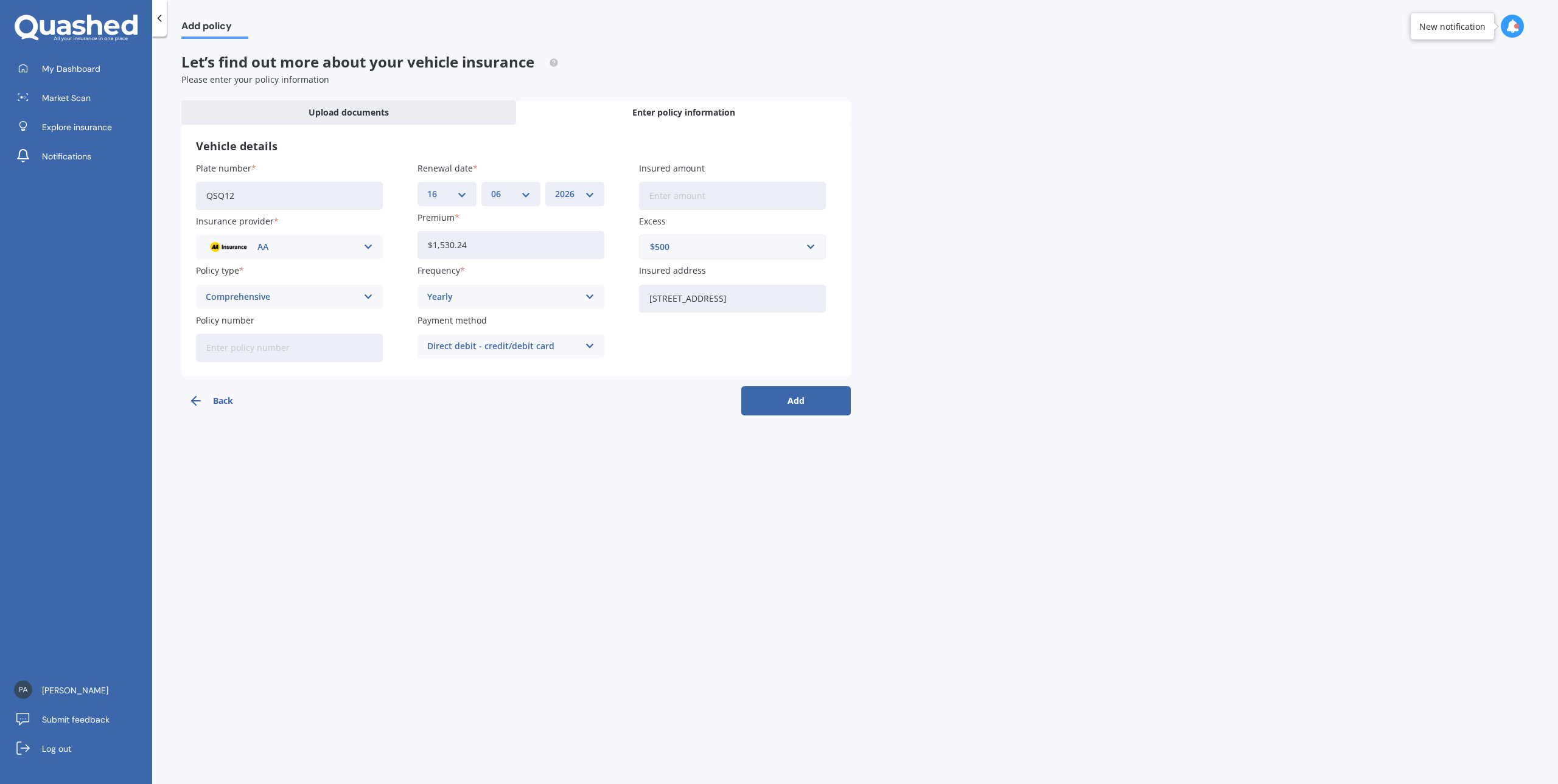
click at [236, 349] on input "Policy number" at bounding box center [290, 348] width 187 height 28
paste input "AMV800037812"
type input "AMV800037812"
click at [686, 200] on input "Insured amount" at bounding box center [732, 196] width 187 height 28
type input "$60,000"
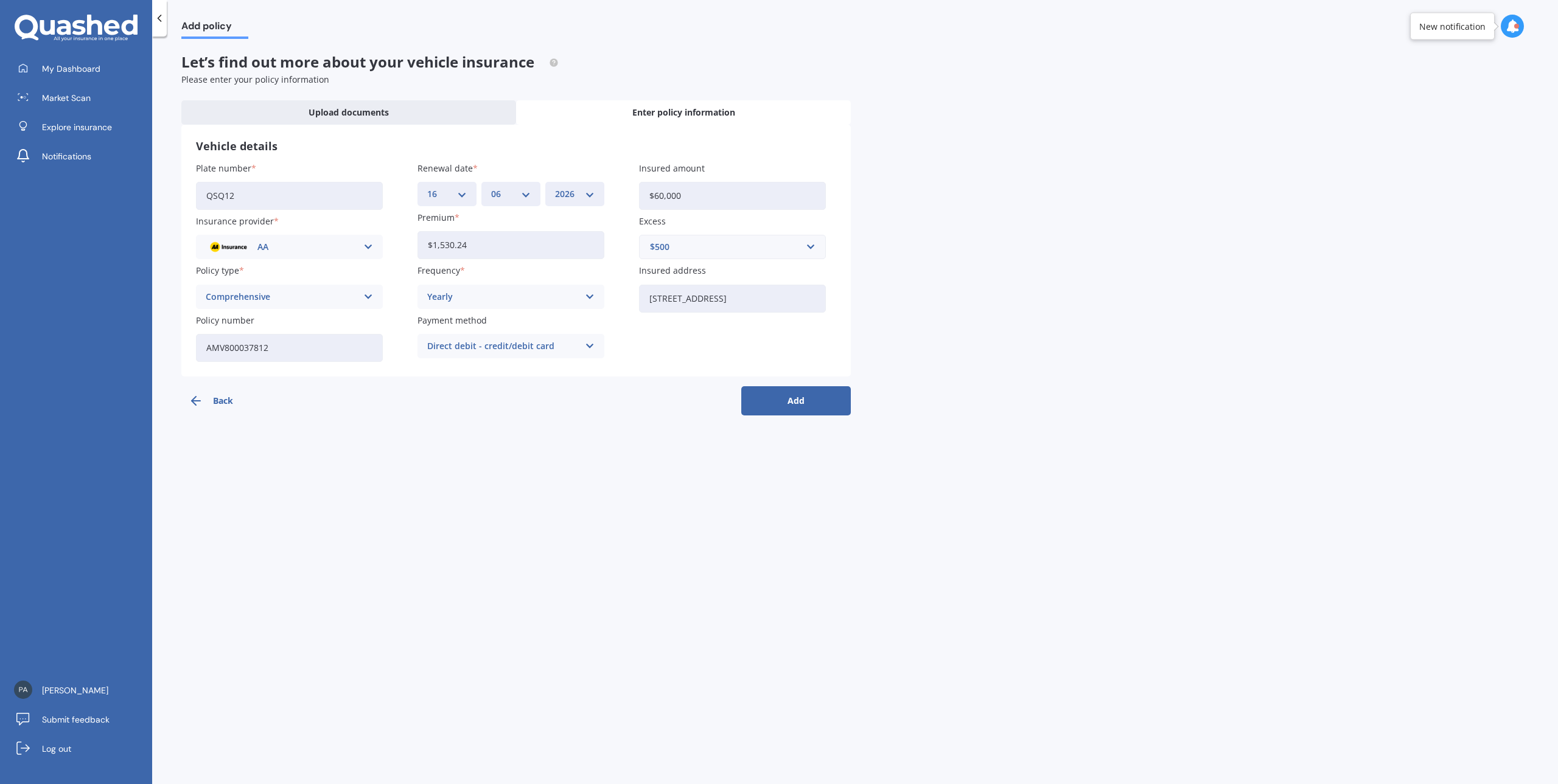
click at [799, 399] on button "Add" at bounding box center [796, 401] width 110 height 29
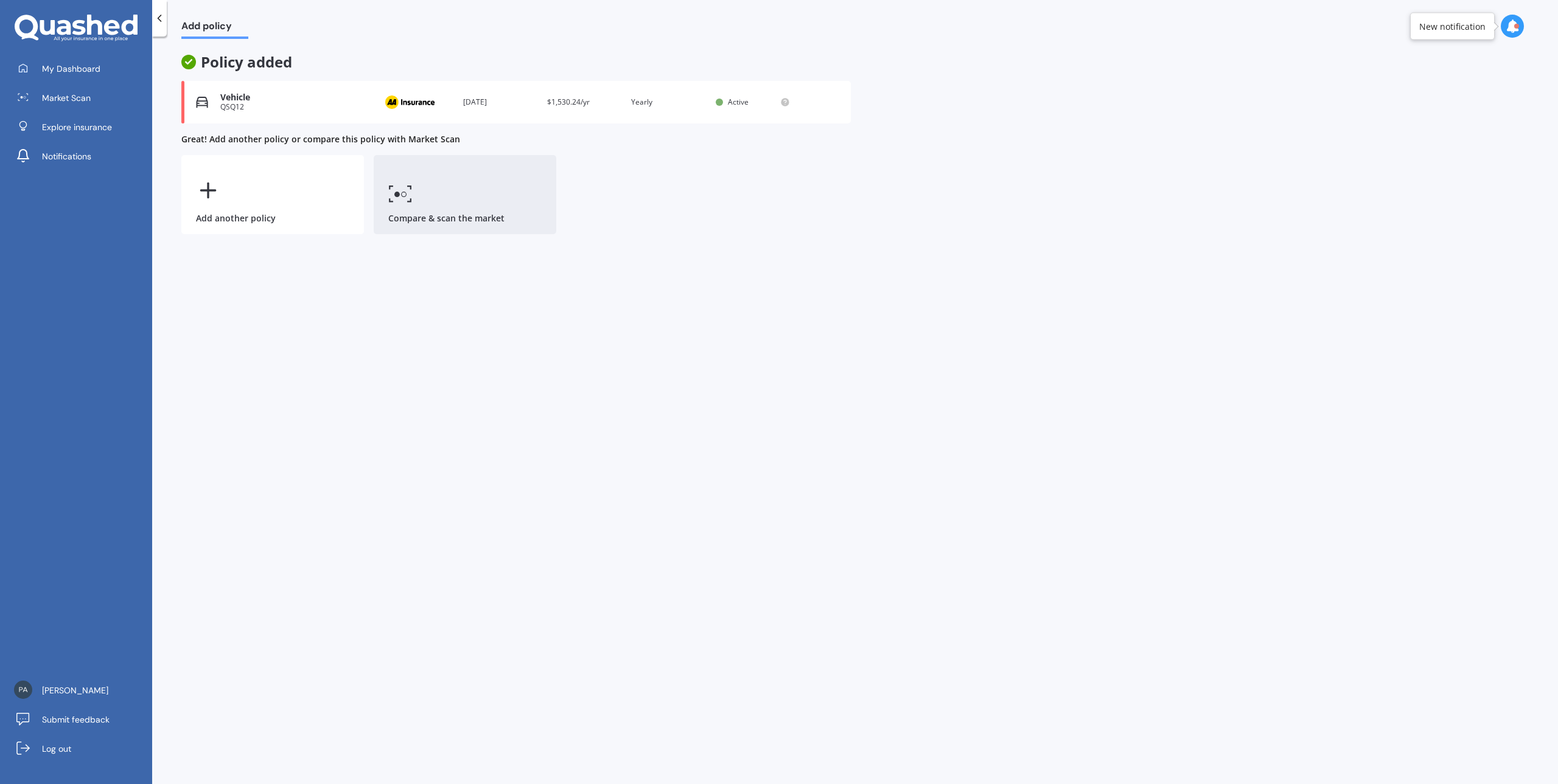
click at [401, 197] on icon at bounding box center [401, 194] width 25 height 18
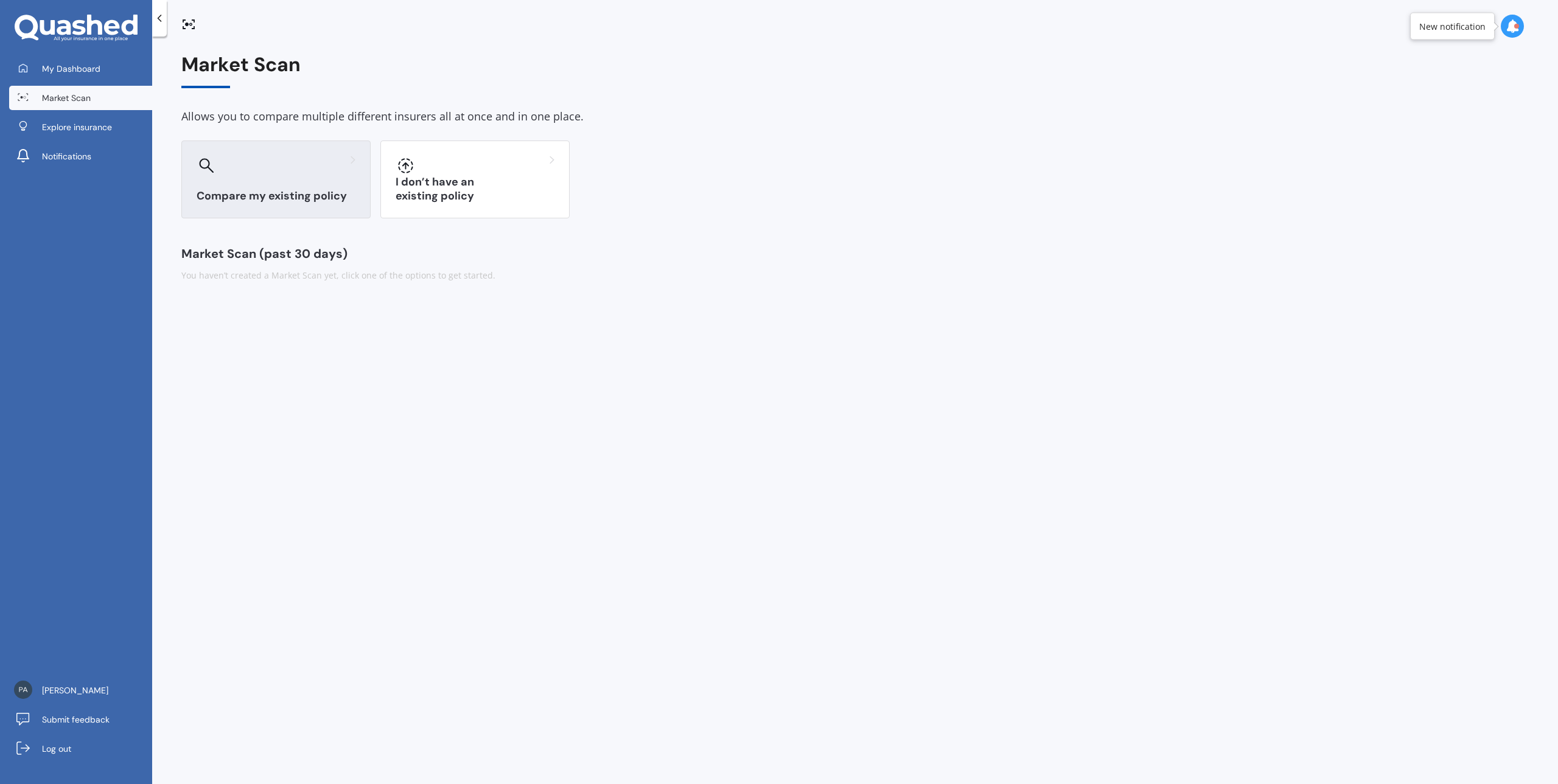
click at [283, 191] on h3 "Compare my existing policy" at bounding box center [276, 196] width 159 height 14
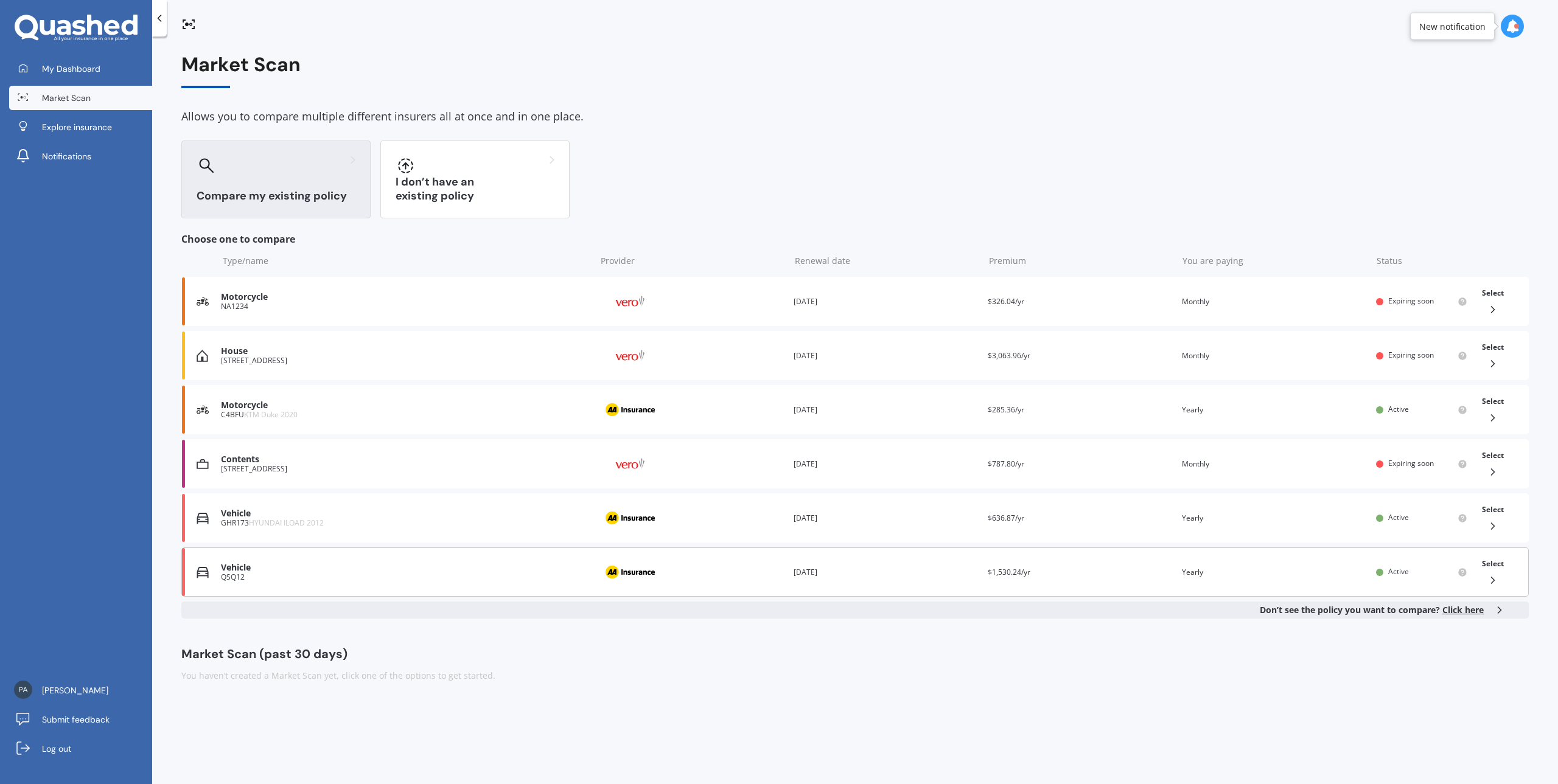
click at [271, 570] on div "Vehicle" at bounding box center [405, 568] width 369 height 11
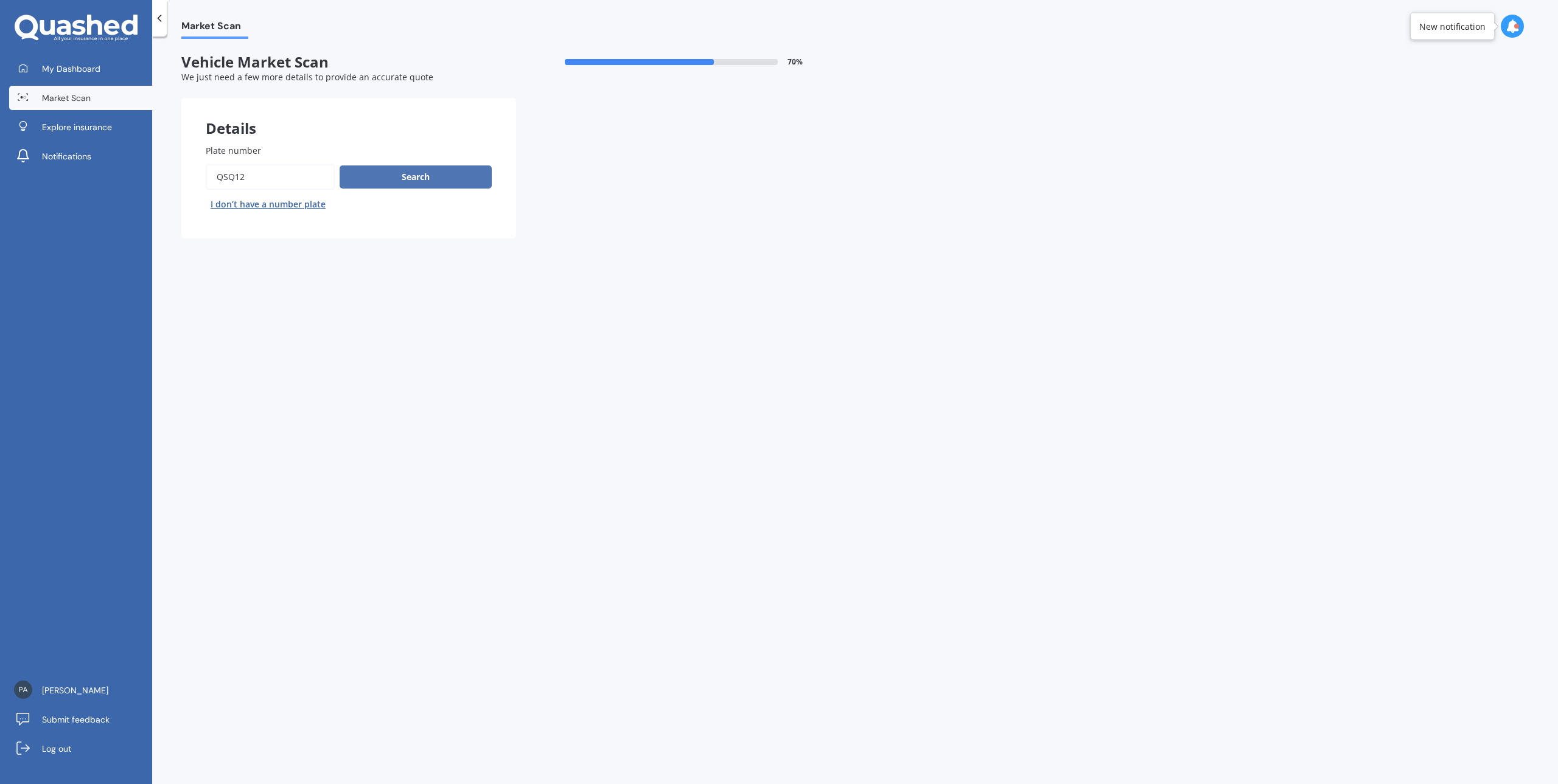
click at [412, 179] on button "Search" at bounding box center [415, 177] width 152 height 23
select select "23"
select select "07"
select select "1970"
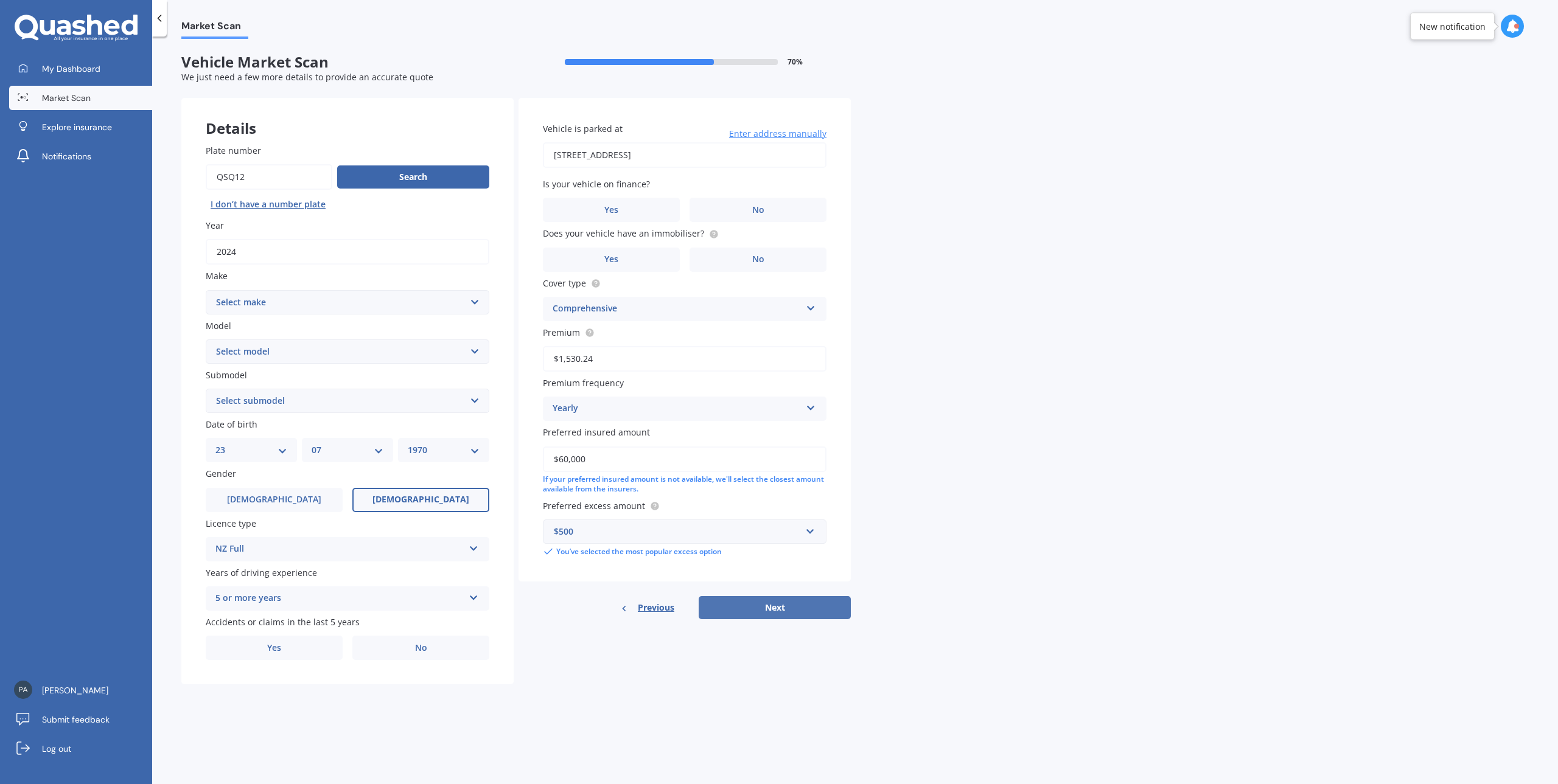
click at [788, 611] on button "Next" at bounding box center [774, 608] width 152 height 23
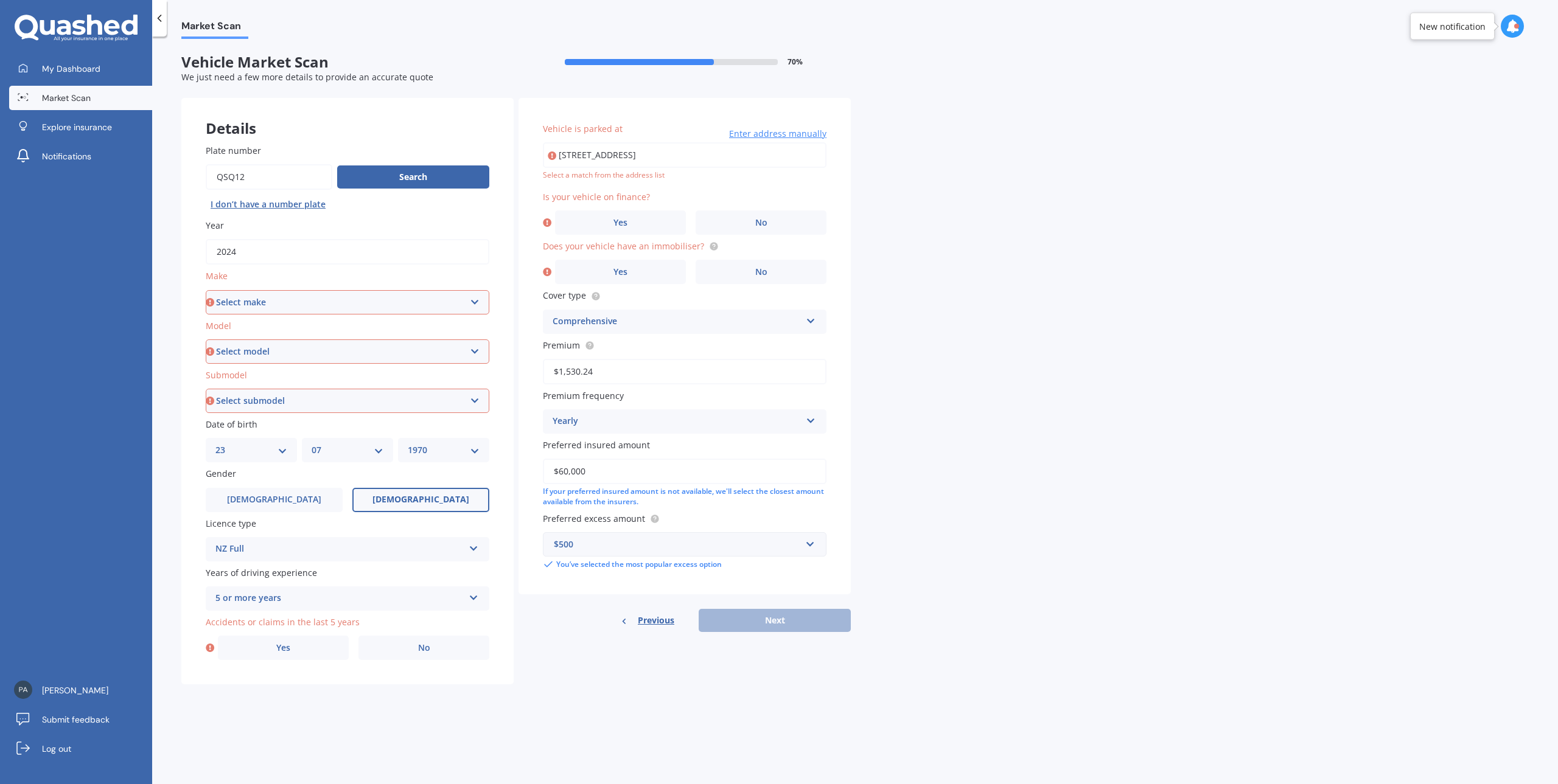
click at [473, 302] on select "Select make AC ALFA ROMEO ASTON [PERSON_NAME] AUDI AUSTIN BEDFORD Bentley BMW B…" at bounding box center [348, 302] width 283 height 24
select select "MITSUBISHI"
click at [206, 291] on select "Select make AC ALFA ROMEO ASTON [PERSON_NAME] AUDI AUSTIN BEDFORD Bentley BMW B…" at bounding box center [348, 302] width 283 height 24
click at [377, 354] on select "Select model 380 Airtrek Aspire ASX [PERSON_NAME] Challenger Challenger Diesel …" at bounding box center [348, 351] width 283 height 24
select select "ECLIPSE CROSS"
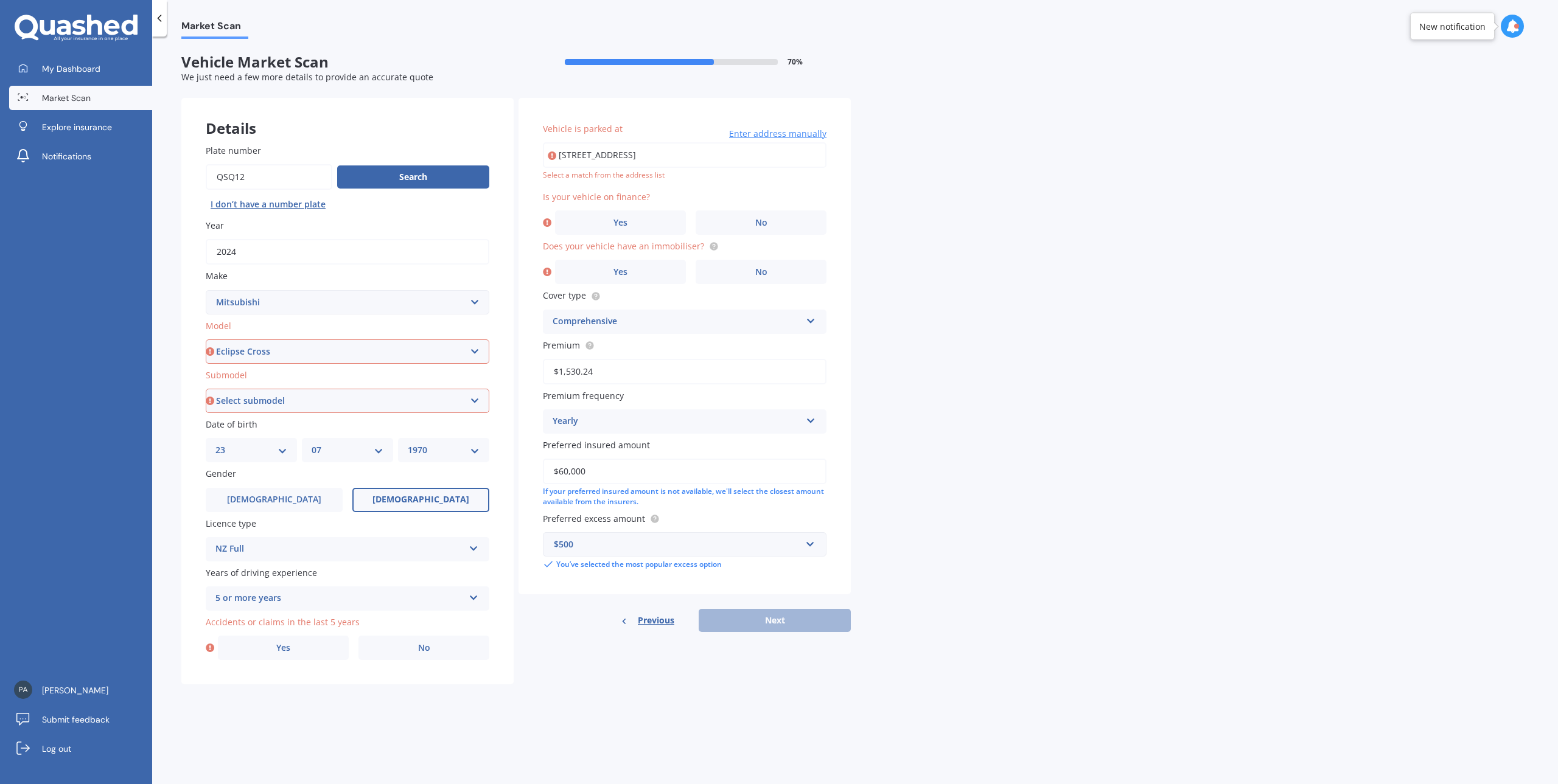
click at [206, 340] on select "Select model 380 Airtrek Aspire ASX [PERSON_NAME] Challenger Challenger Diesel …" at bounding box center [348, 351] width 283 height 24
click at [375, 403] on select "Select submodel Black Edition Wagon 5dr CVT 8sp 1.5T PHEV VRX 4WD Hybrid PHEV X…" at bounding box center [348, 401] width 283 height 24
select select "PHEV VRX 4WD HYBRID"
click at [206, 390] on select "Select submodel Black Edition Wagon 5dr CVT 8sp 1.5T PHEV VRX 4WD Hybrid PHEV X…" at bounding box center [348, 401] width 283 height 24
click at [473, 600] on icon at bounding box center [474, 595] width 11 height 8
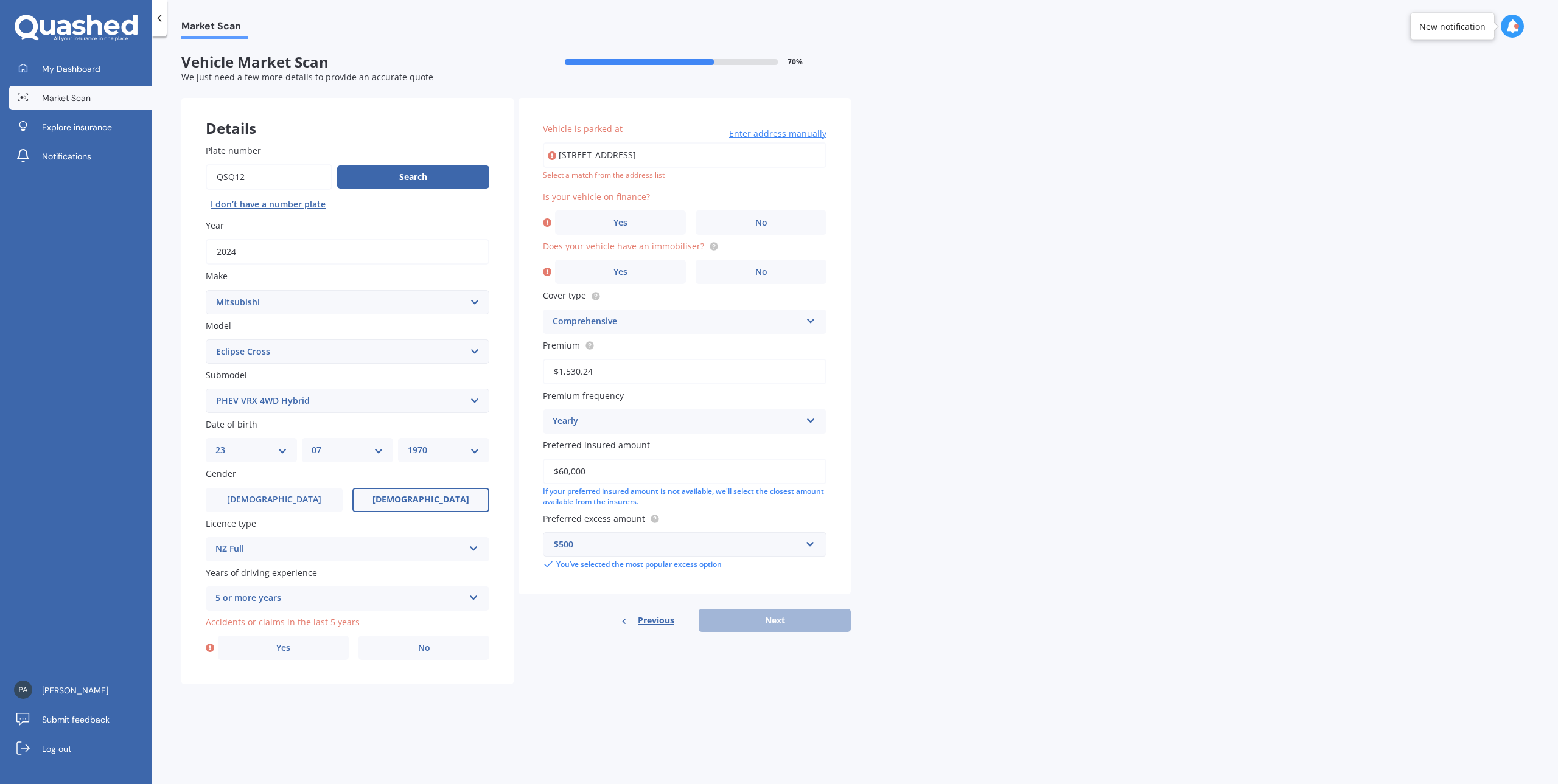
click at [176, 573] on div "Market Scan Vehicle Market Scan 70 % We just need a few more details to provide…" at bounding box center [856, 413] width 1406 height 748
click at [422, 651] on span "No" at bounding box center [424, 648] width 12 height 11
click at [0, 0] on input "No" at bounding box center [0, 0] width 0 height 0
type input "[STREET_ADDRESS]"
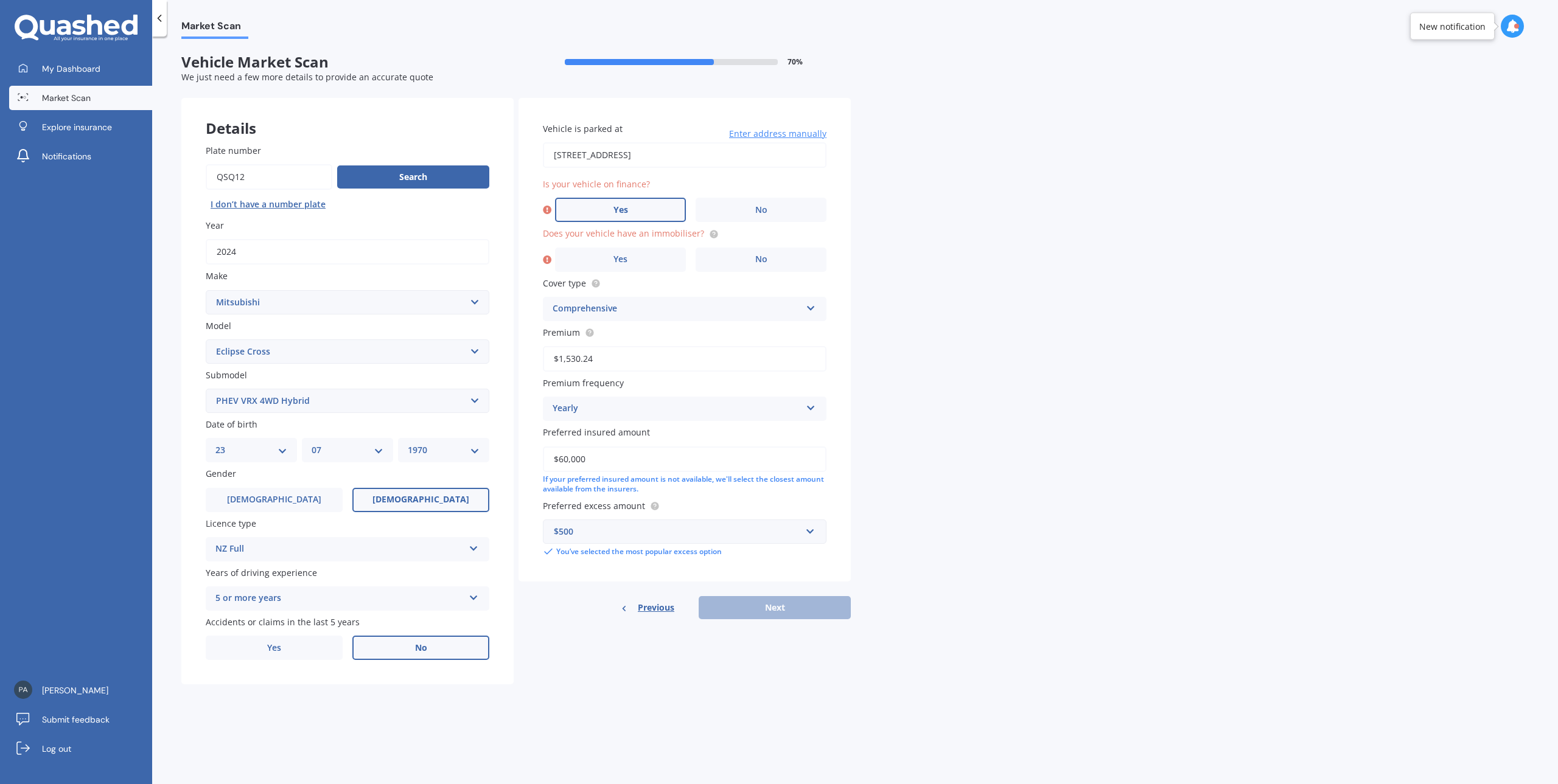
click at [642, 205] on label "Yes" at bounding box center [620, 210] width 131 height 24
click at [0, 0] on input "Yes" at bounding box center [0, 0] width 0 height 0
click at [660, 263] on label "Yes" at bounding box center [620, 260] width 131 height 24
click at [0, 0] on input "Yes" at bounding box center [0, 0] width 0 height 0
click at [775, 608] on button "Next" at bounding box center [774, 608] width 152 height 23
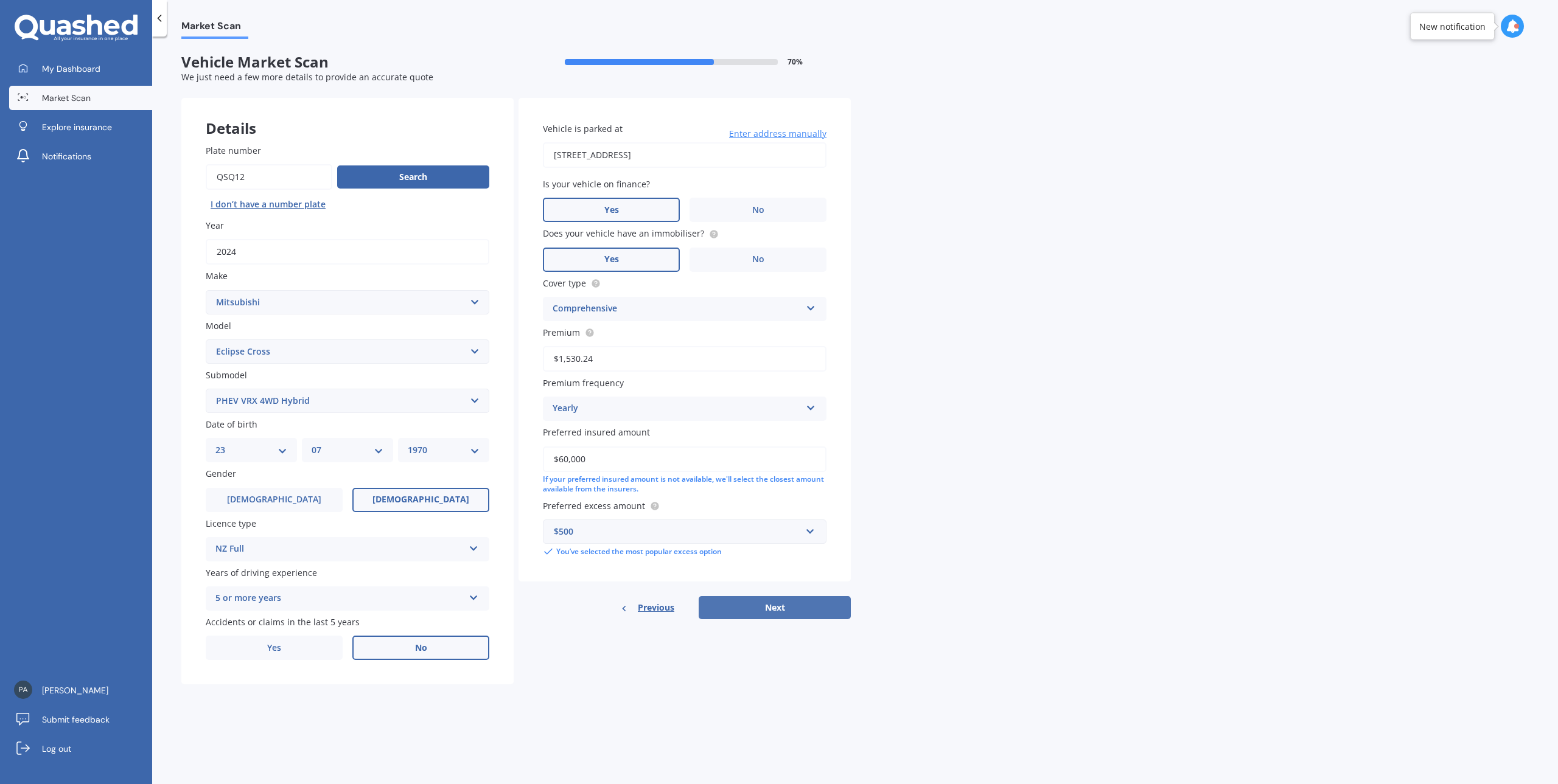
select select "23"
select select "07"
select select "1970"
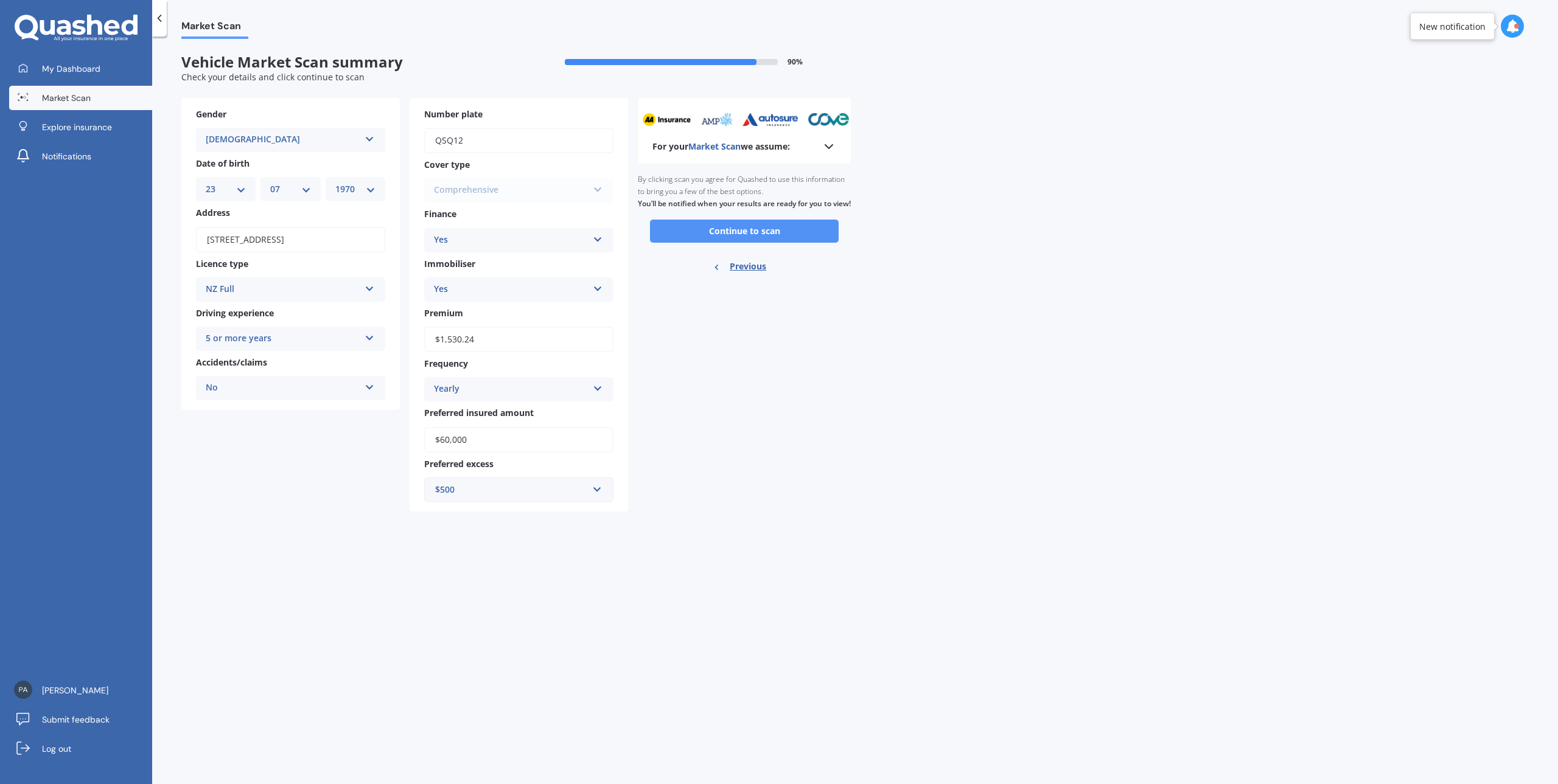
click at [745, 243] on button "Continue to scan" at bounding box center [745, 231] width 188 height 23
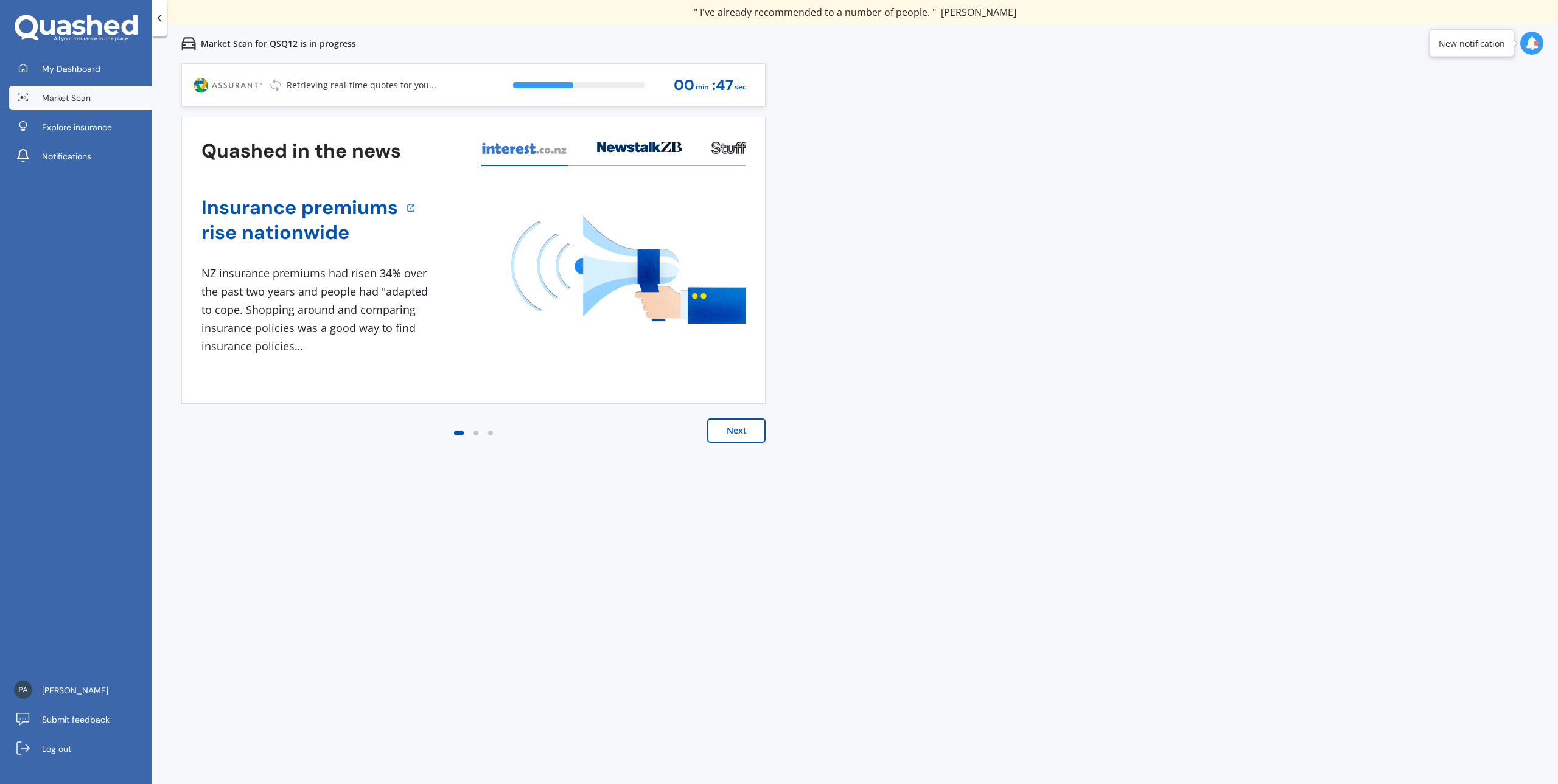
click at [738, 430] on button "Next" at bounding box center [736, 431] width 58 height 24
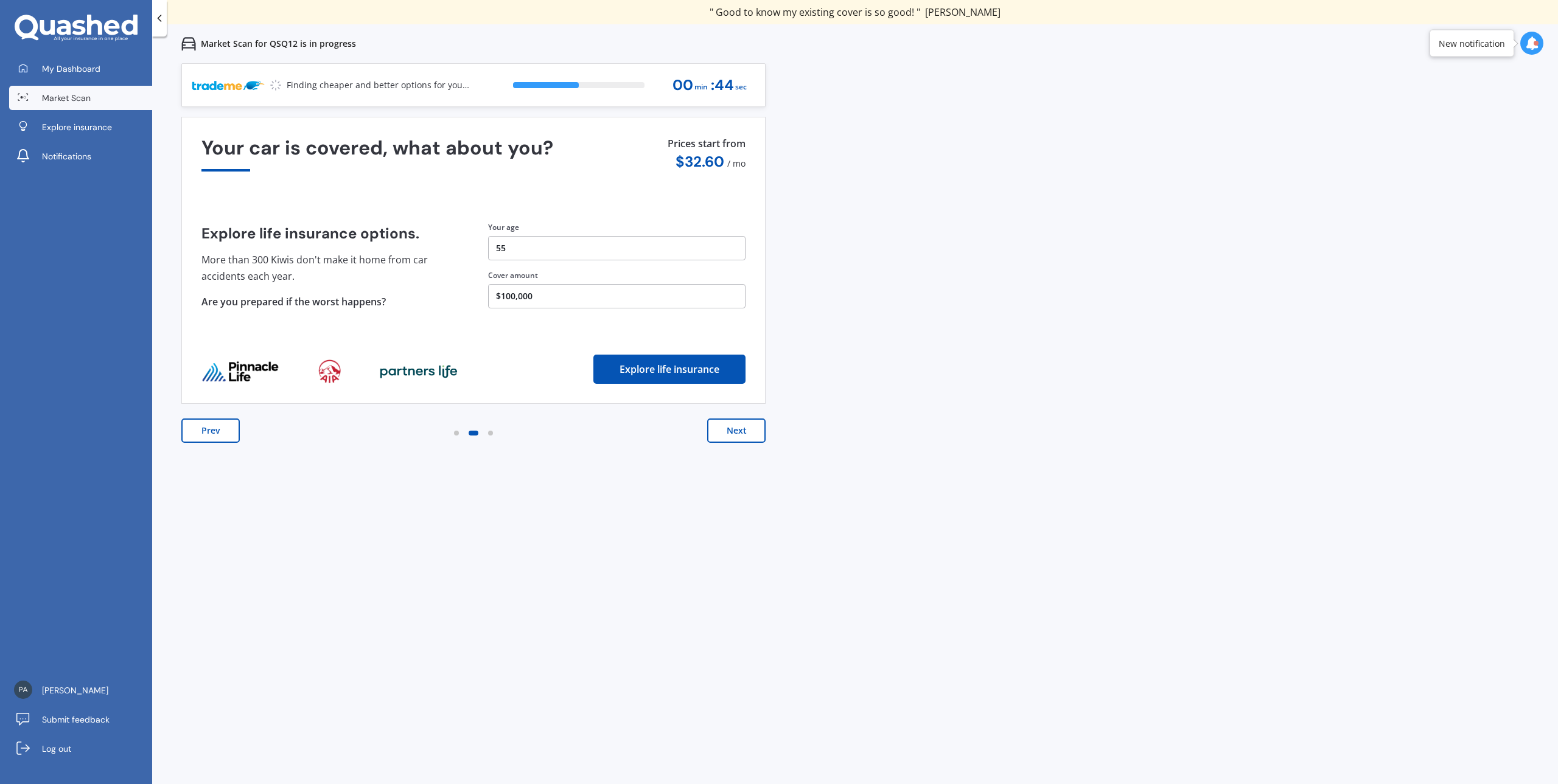
click at [738, 430] on button "Next" at bounding box center [736, 431] width 58 height 24
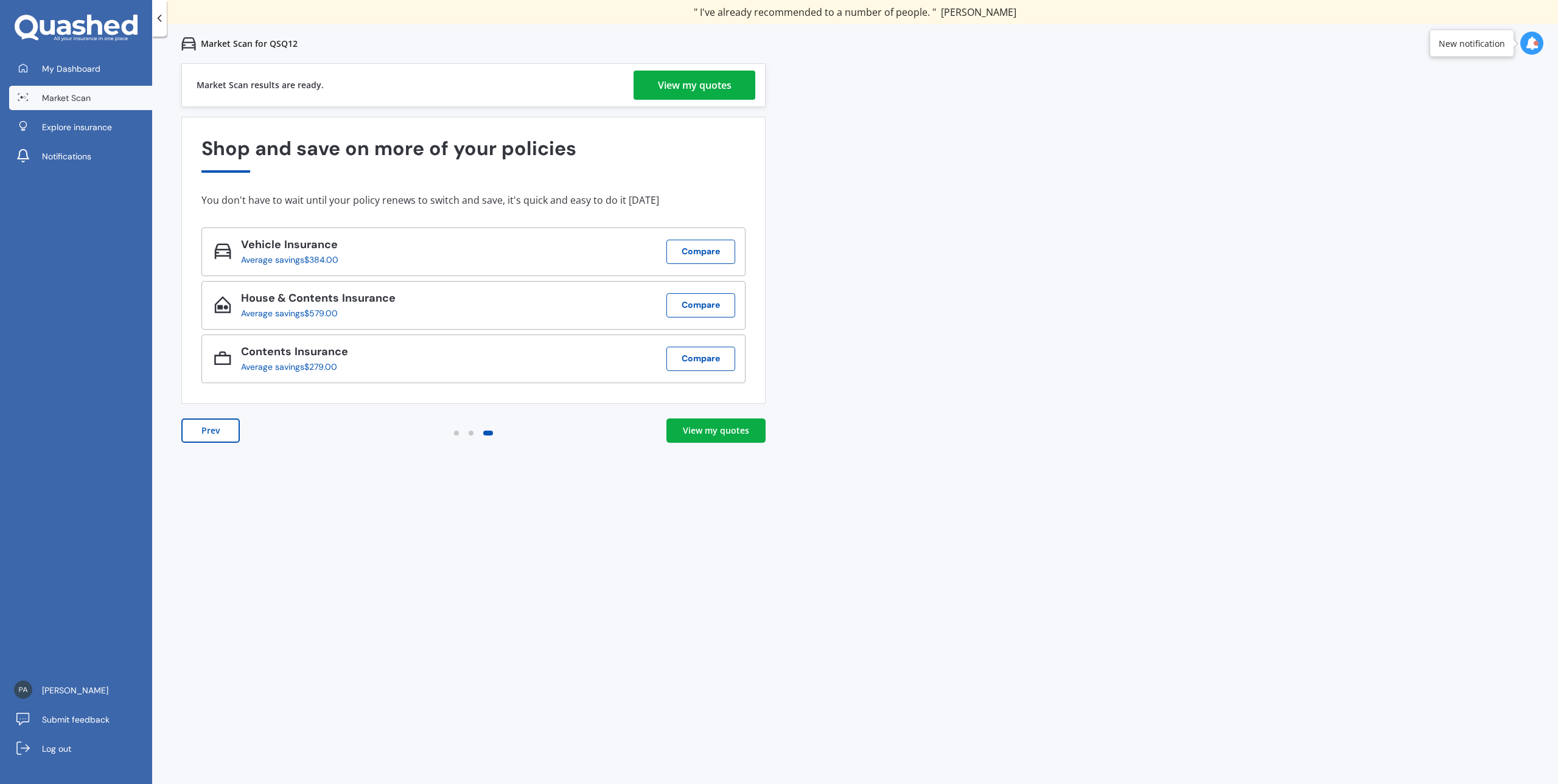
click at [699, 87] on div "View my quotes" at bounding box center [695, 85] width 74 height 29
